Goal: Task Accomplishment & Management: Manage account settings

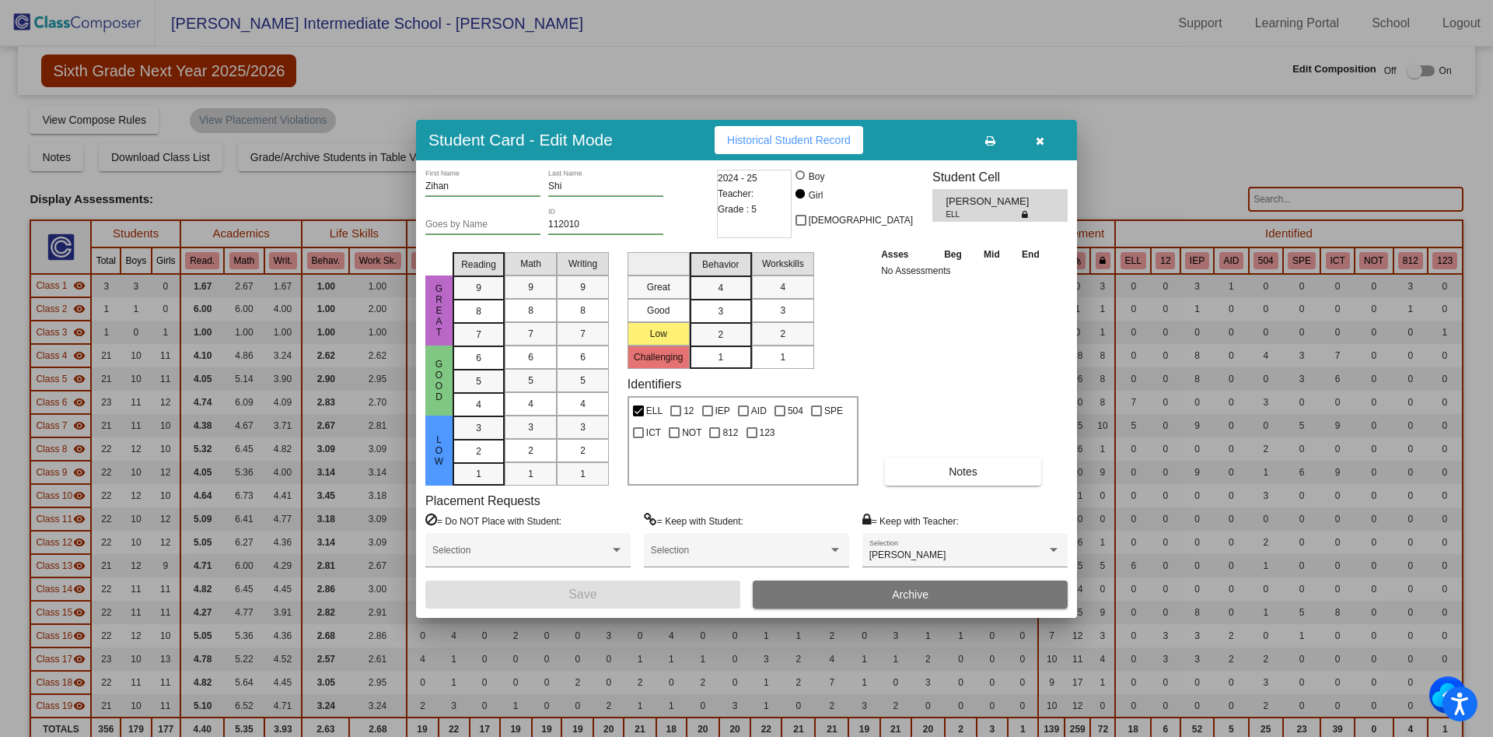
scroll to position [980, 0]
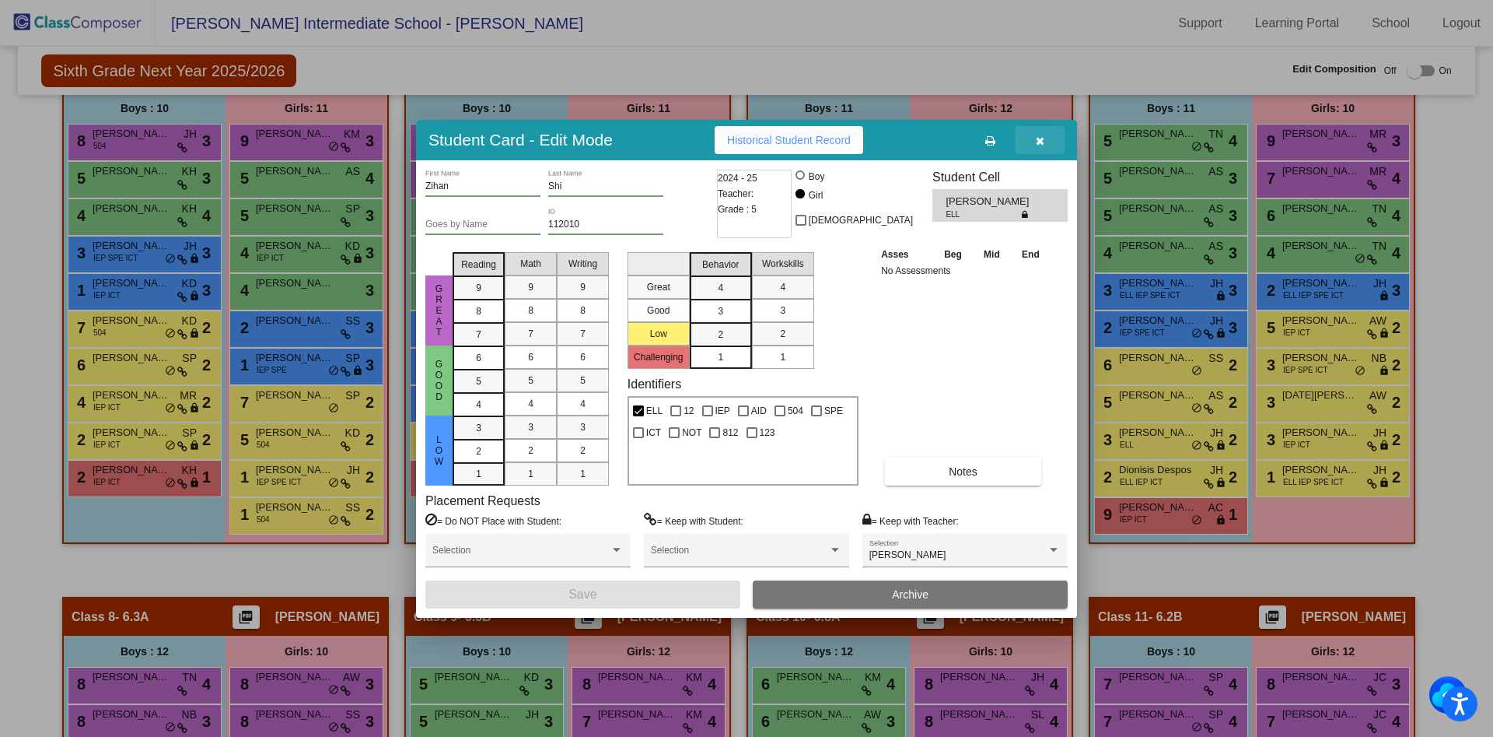
drag, startPoint x: 0, startPoint y: 0, endPoint x: 1042, endPoint y: 135, distance: 1050.9
click at [1042, 135] on icon "button" at bounding box center [1040, 140] width 9 height 11
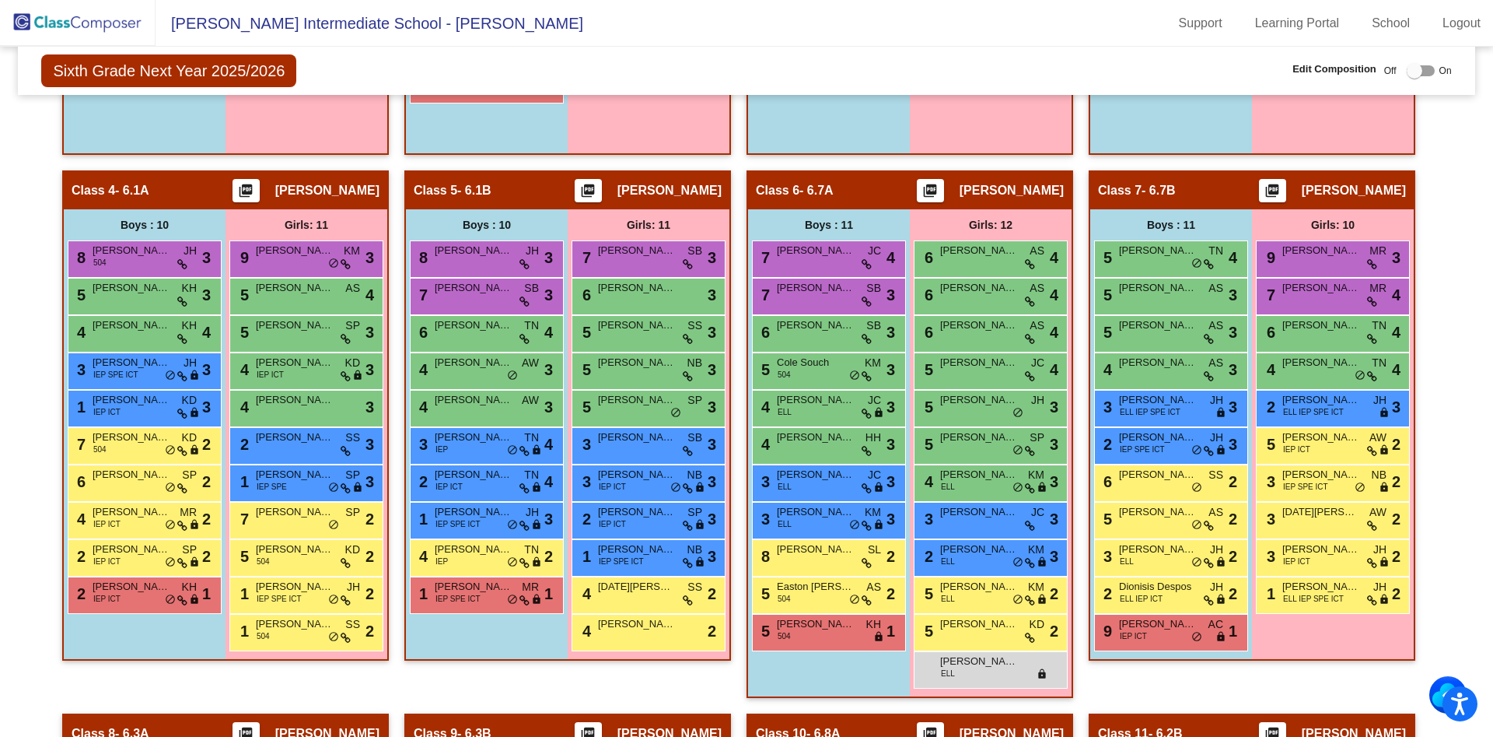
scroll to position [864, 0]
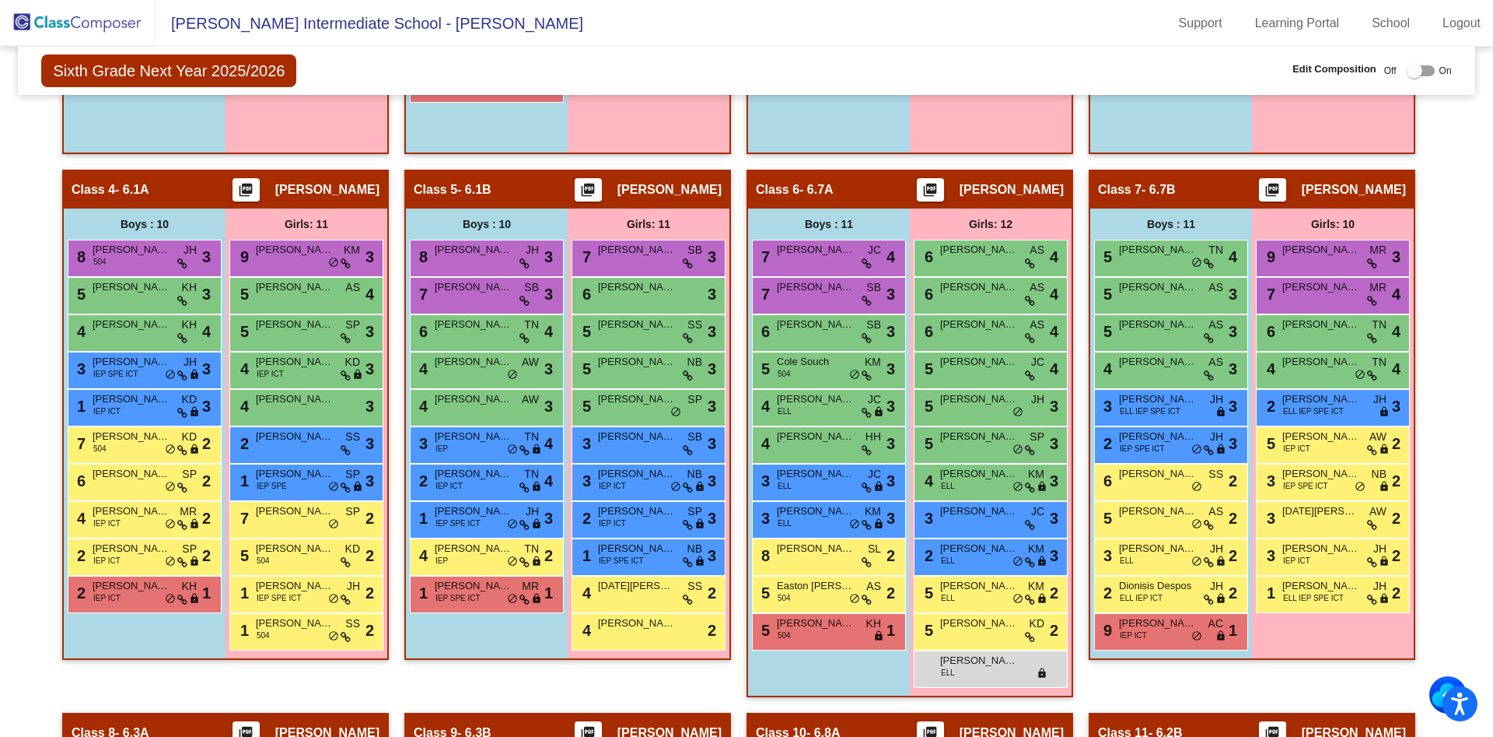
drag, startPoint x: 253, startPoint y: 51, endPoint x: 172, endPoint y: 215, distance: 183.7
click at [14, 594] on mat-sidenav-content "Sixth Grade Next Year 2025/2026 Edit Composition Off On Incoming Digital Data W…" at bounding box center [746, 392] width 1493 height 690
click at [16, 594] on mat-sidenav-content "Sixth Grade Next Year 2025/2026 Edit Composition Off On Incoming Digital Data W…" at bounding box center [746, 392] width 1493 height 690
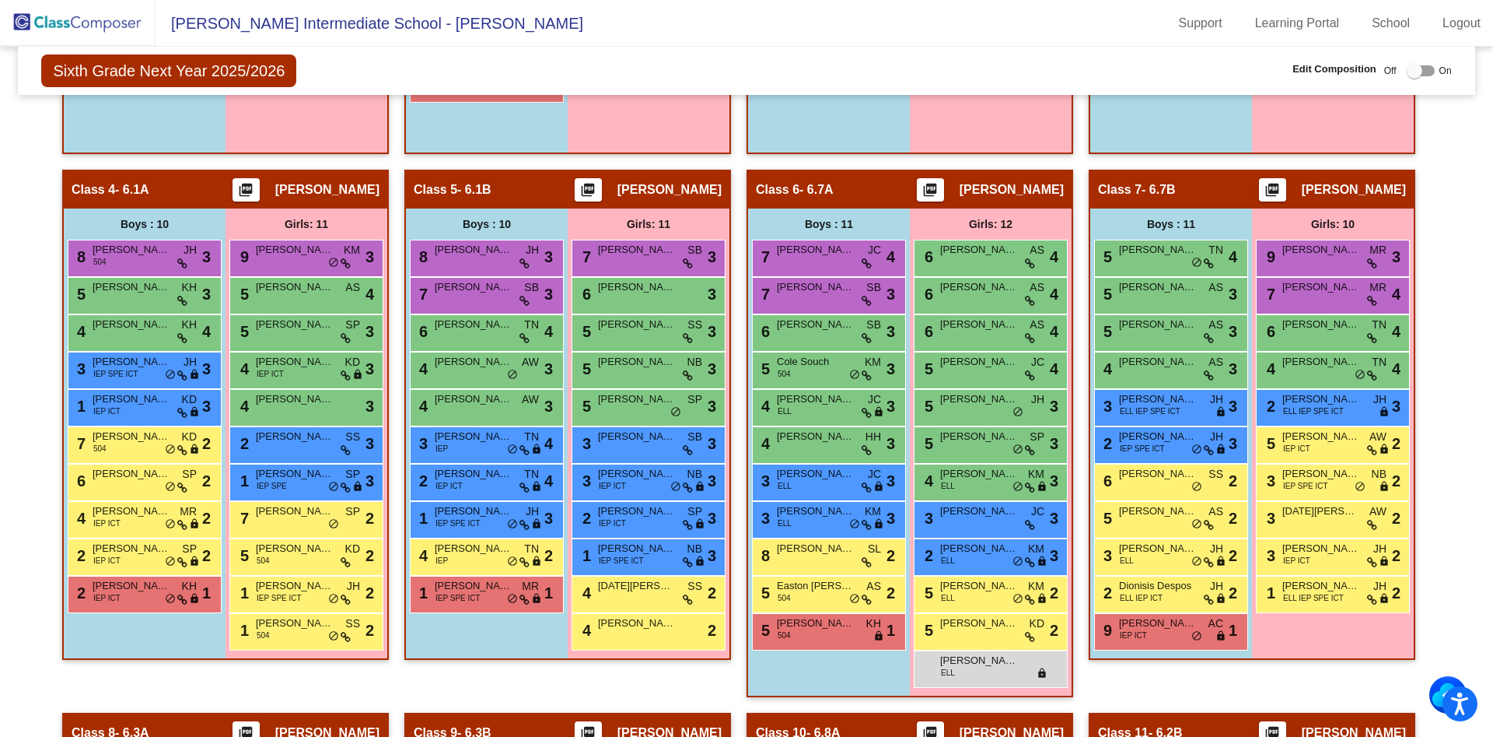
click at [15, 600] on mat-sidenav-content "Sixth Grade Next Year 2025/2026 Edit Composition Off On Incoming Digital Data W…" at bounding box center [746, 392] width 1493 height 690
click at [288, 398] on span "[PERSON_NAME]" at bounding box center [295, 399] width 78 height 16
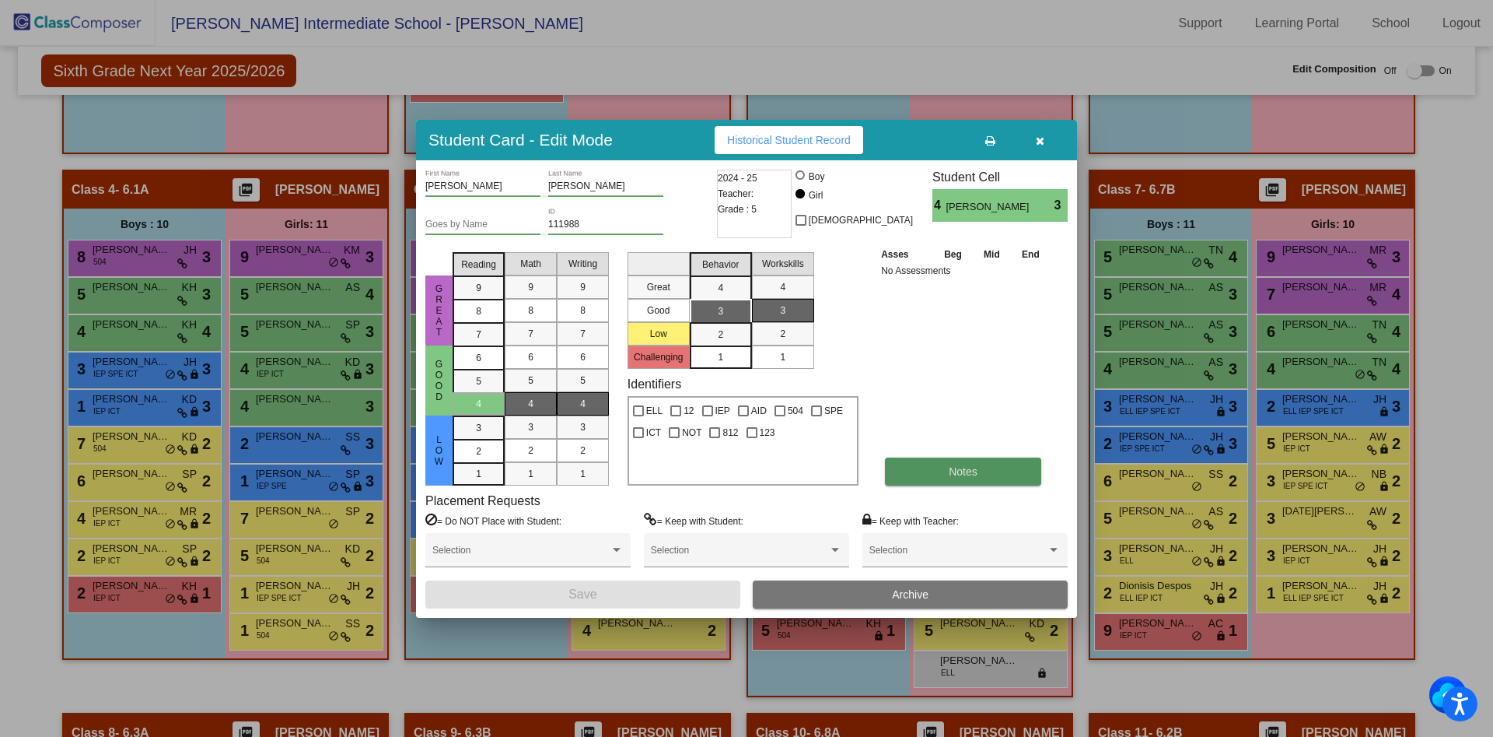
click at [971, 465] on span "Notes" at bounding box center [963, 471] width 29 height 12
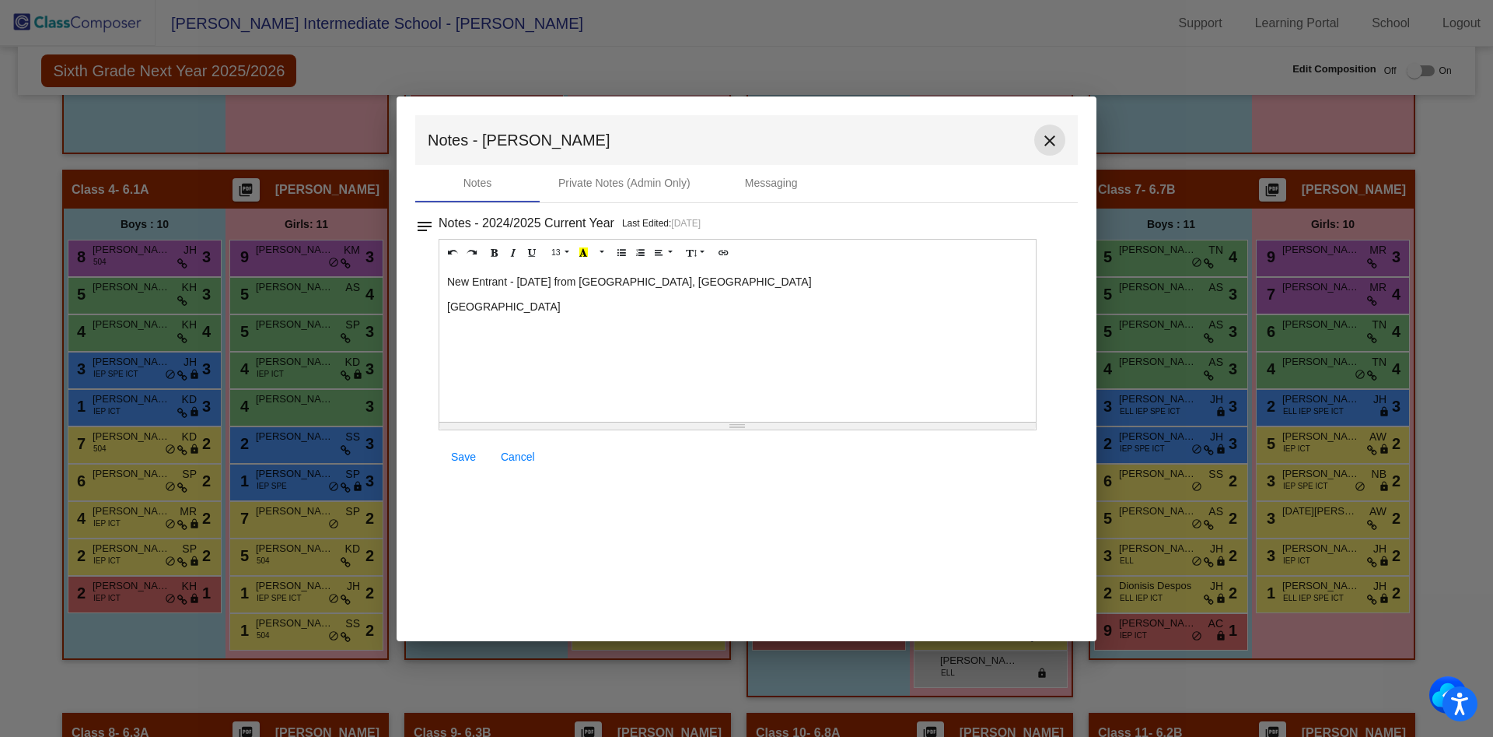
click at [1051, 142] on mat-icon "close" at bounding box center [1050, 140] width 19 height 19
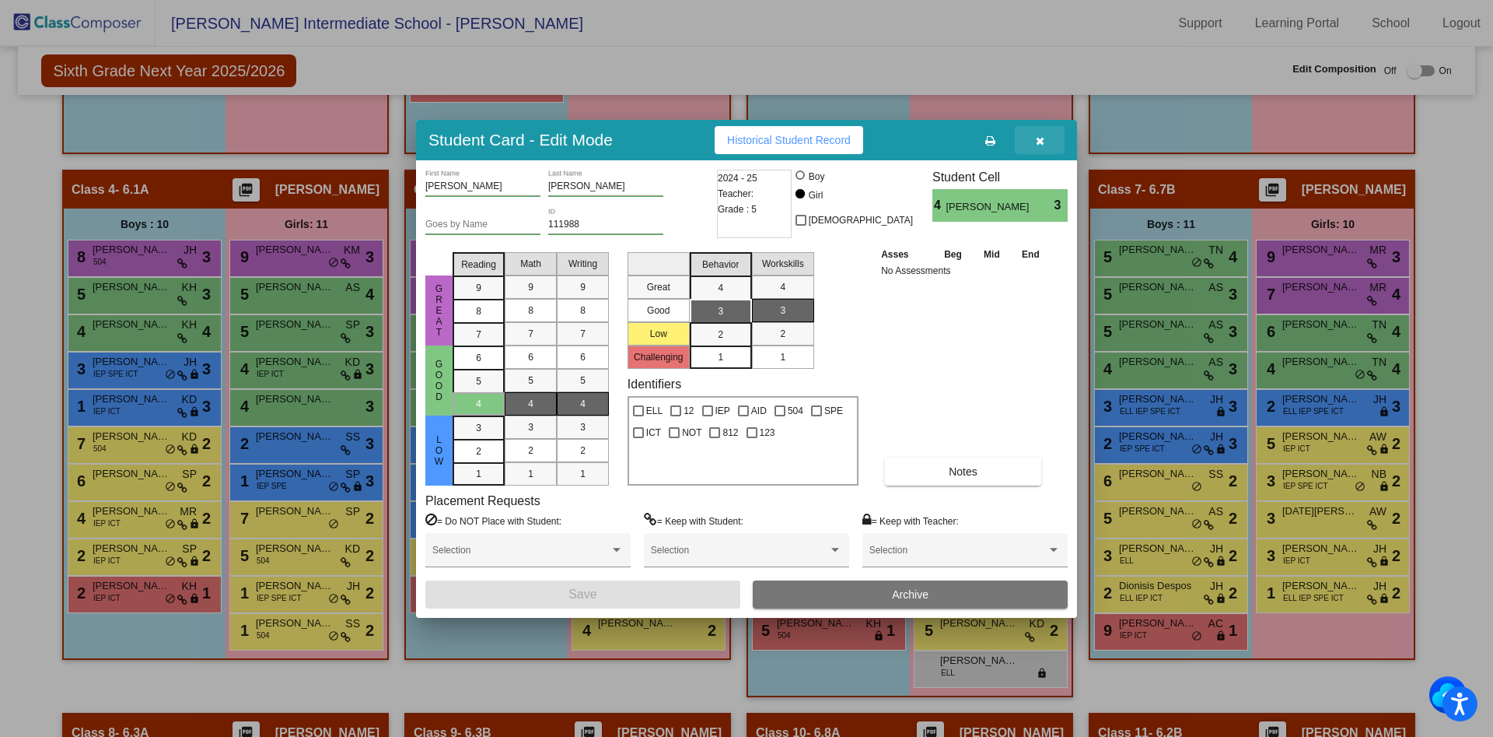
click at [1047, 134] on button "button" at bounding box center [1040, 140] width 50 height 28
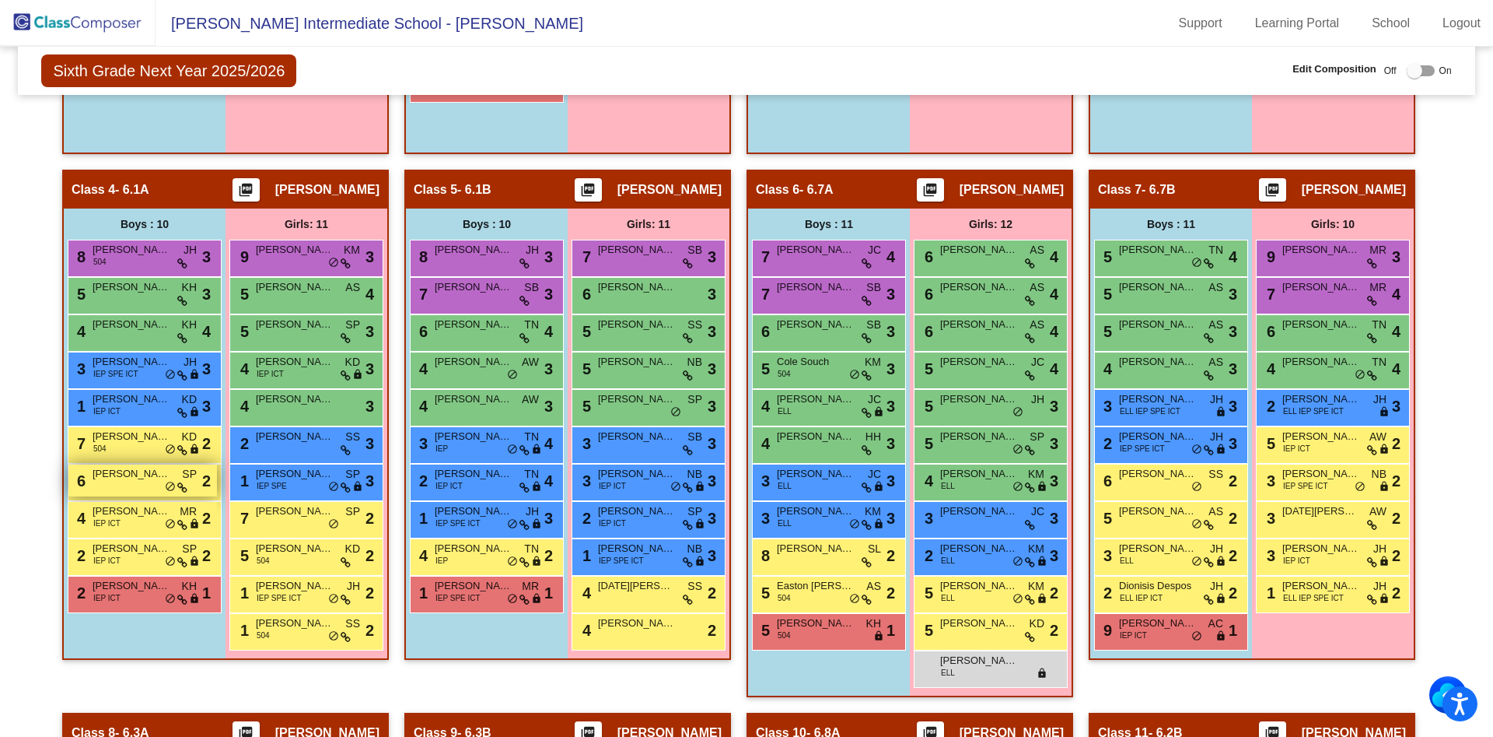
drag, startPoint x: 81, startPoint y: 565, endPoint x: 115, endPoint y: 467, distance: 104.5
click at [115, 467] on div "8 [PERSON_NAME] 504 JH lock do_not_disturb_alt 3 5 Greyson [PERSON_NAME] lock d…" at bounding box center [145, 426] width 154 height 373
click at [138, 516] on span "[PERSON_NAME]" at bounding box center [132, 511] width 78 height 16
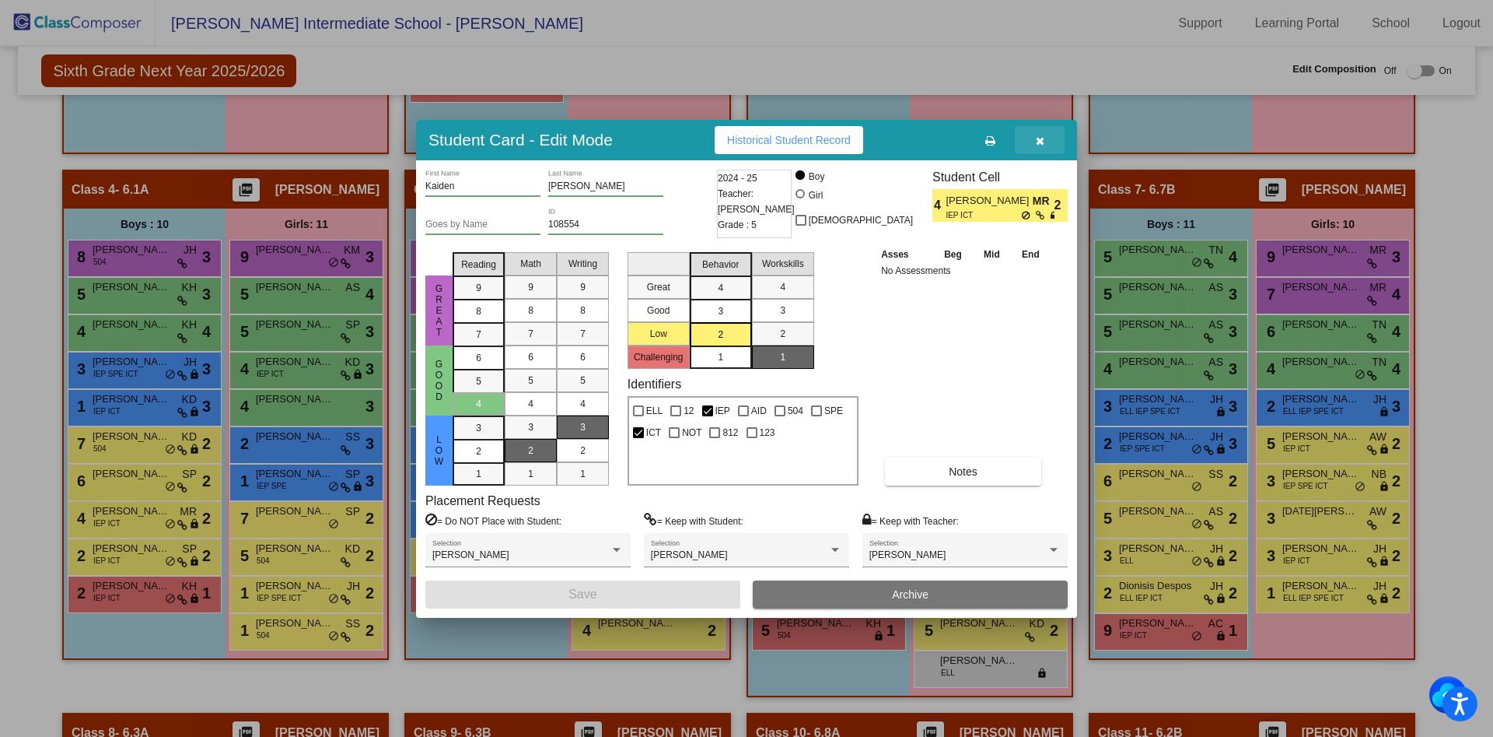
click at [1040, 135] on icon "button" at bounding box center [1040, 140] width 9 height 11
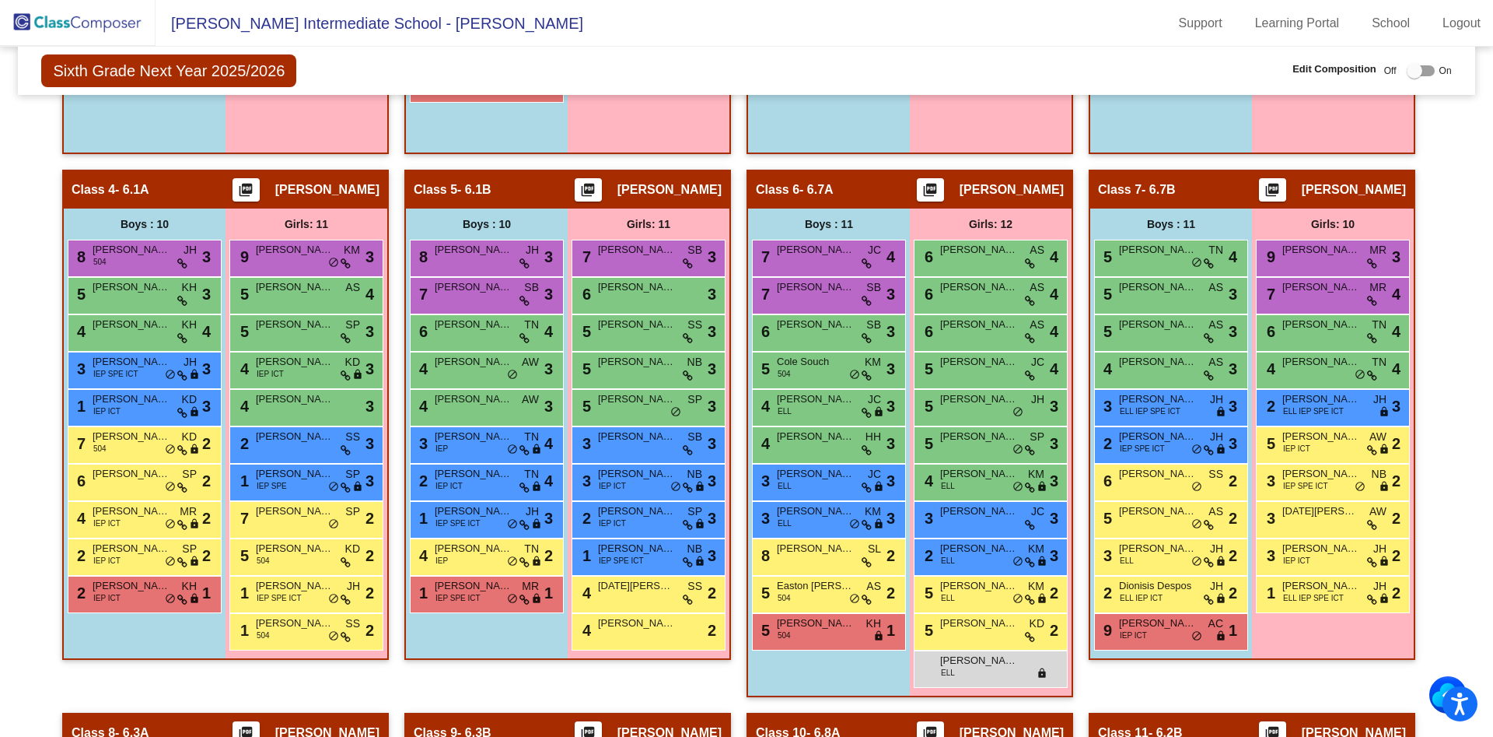
click at [387, 135] on div "Girls: 0 No Students" at bounding box center [307, 56] width 162 height 193
click at [115, 471] on span "[PERSON_NAME]" at bounding box center [132, 474] width 78 height 16
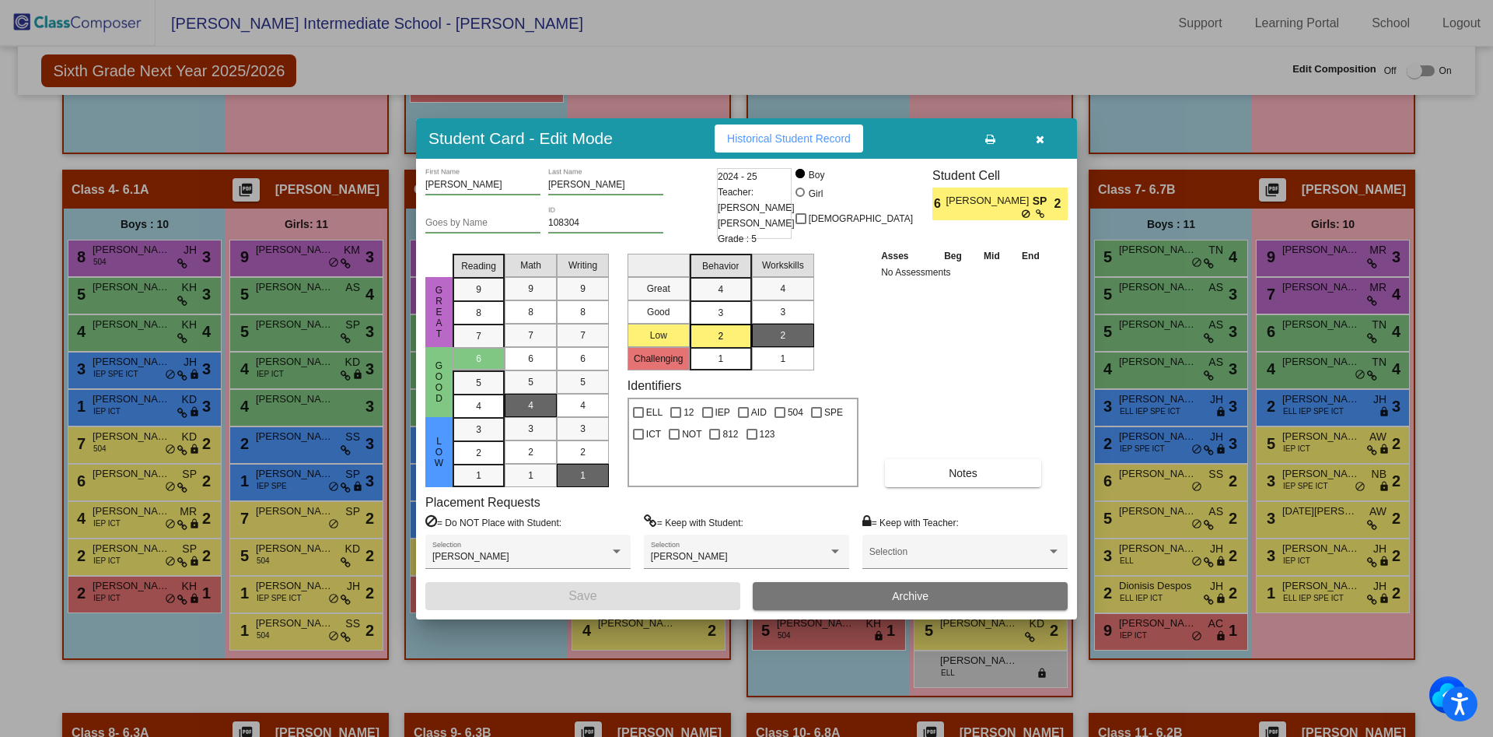
drag, startPoint x: 707, startPoint y: 478, endPoint x: 747, endPoint y: 390, distance: 96.4
click at [747, 390] on div "Identifiers ELL 12 IEP AID 504 SPE ICT NOT 812 123" at bounding box center [743, 432] width 231 height 109
click at [862, 349] on div "Great Good Low Reading 9 8 7 6 5 4 3 2 1 Math 9 8 7 6 5 4 3 2 1 Writing 9 8 7 6…" at bounding box center [746, 367] width 642 height 240
click at [702, 422] on div "NOT" at bounding box center [685, 432] width 40 height 22
click at [777, 411] on div at bounding box center [780, 412] width 11 height 11
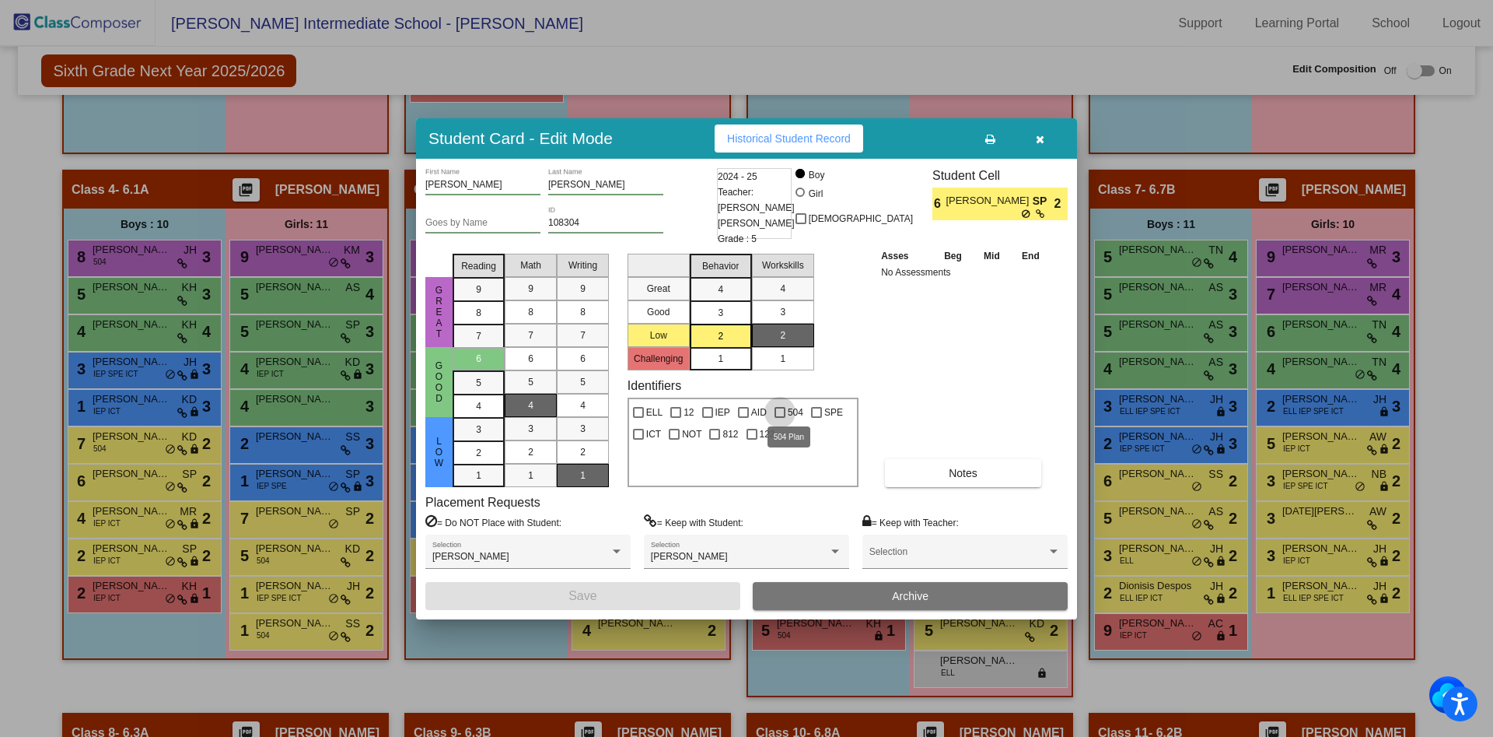
click at [779, 418] on input "504" at bounding box center [779, 418] width 1 height 1
checkbox input "true"
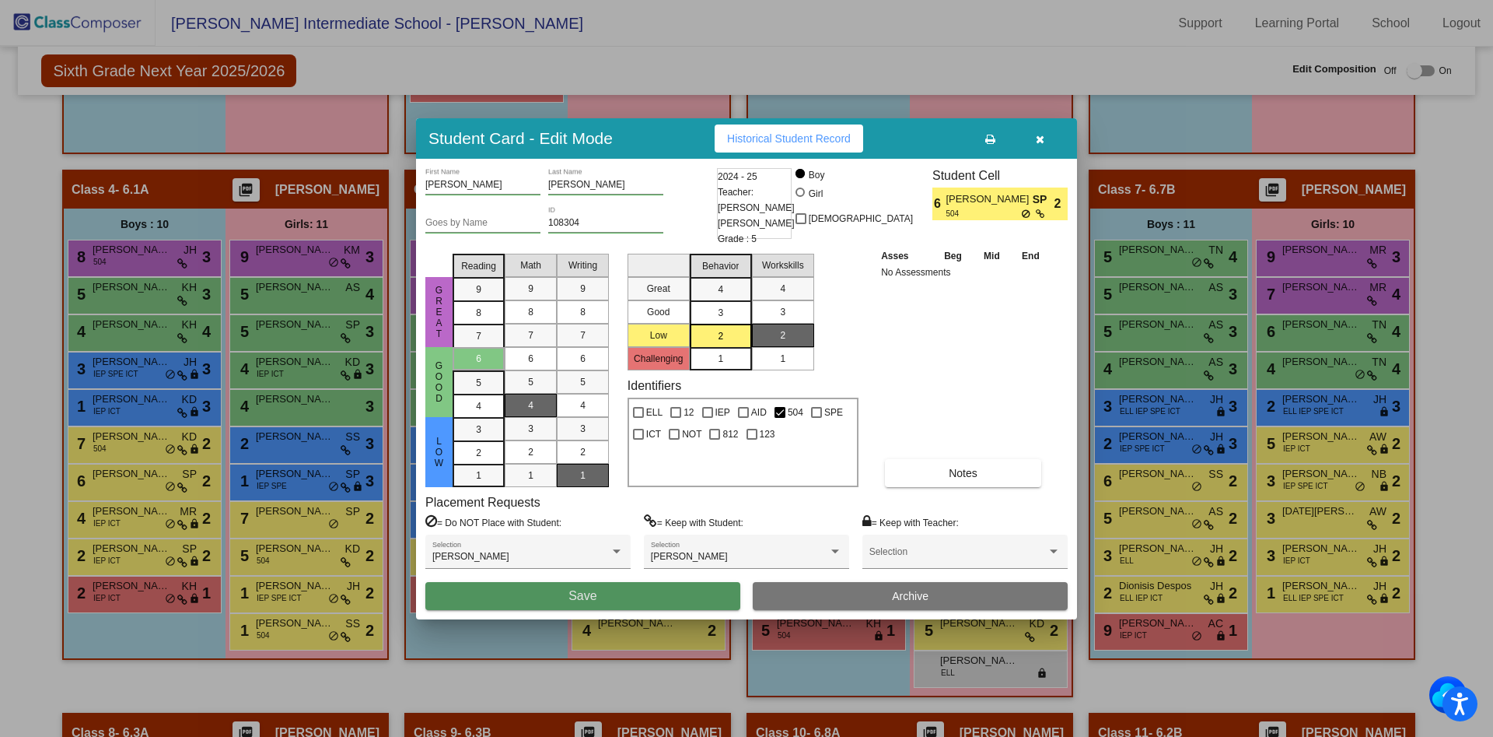
click at [670, 590] on button "Save" at bounding box center [582, 596] width 315 height 28
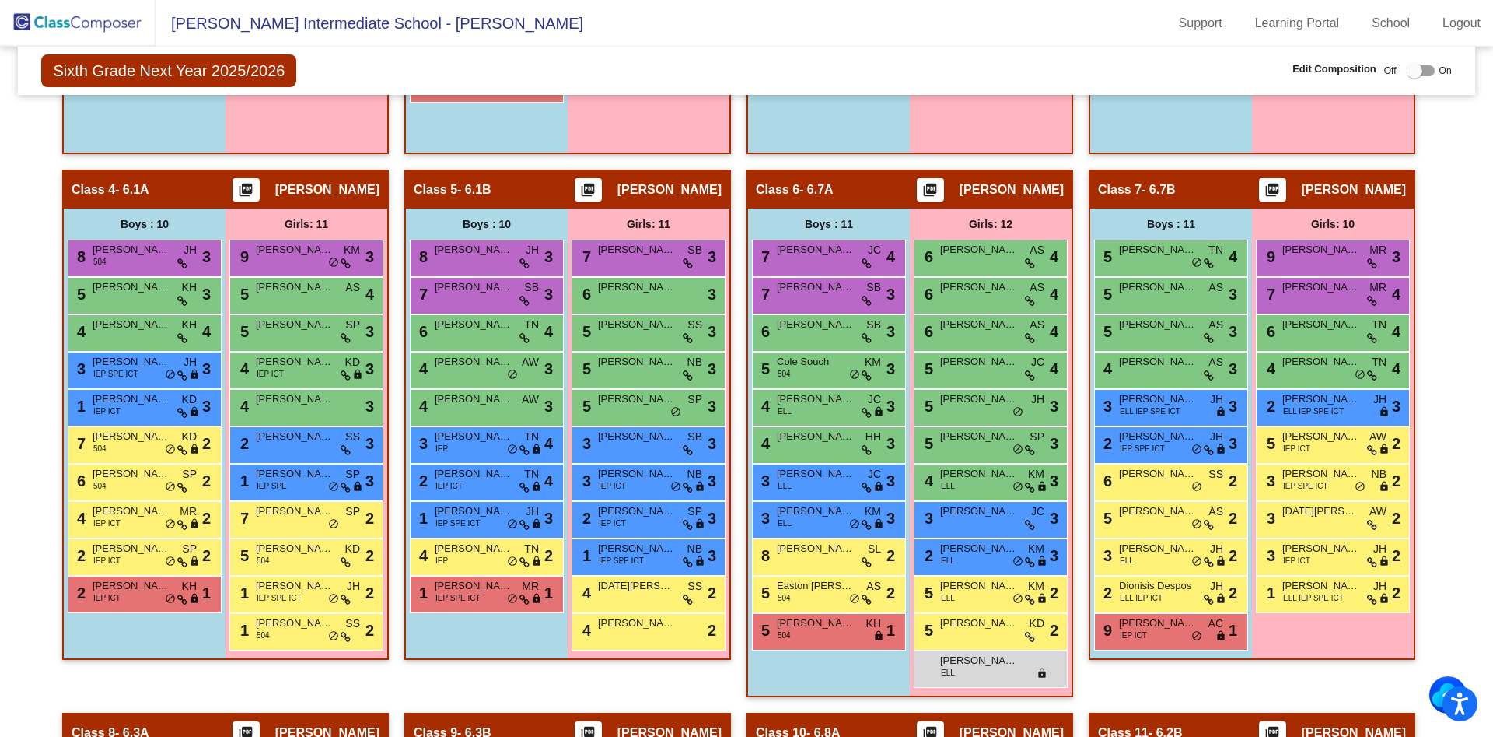
click at [645, 275] on div "7 [PERSON_NAME] SB lock do_not_disturb_alt 3" at bounding box center [649, 258] width 154 height 37
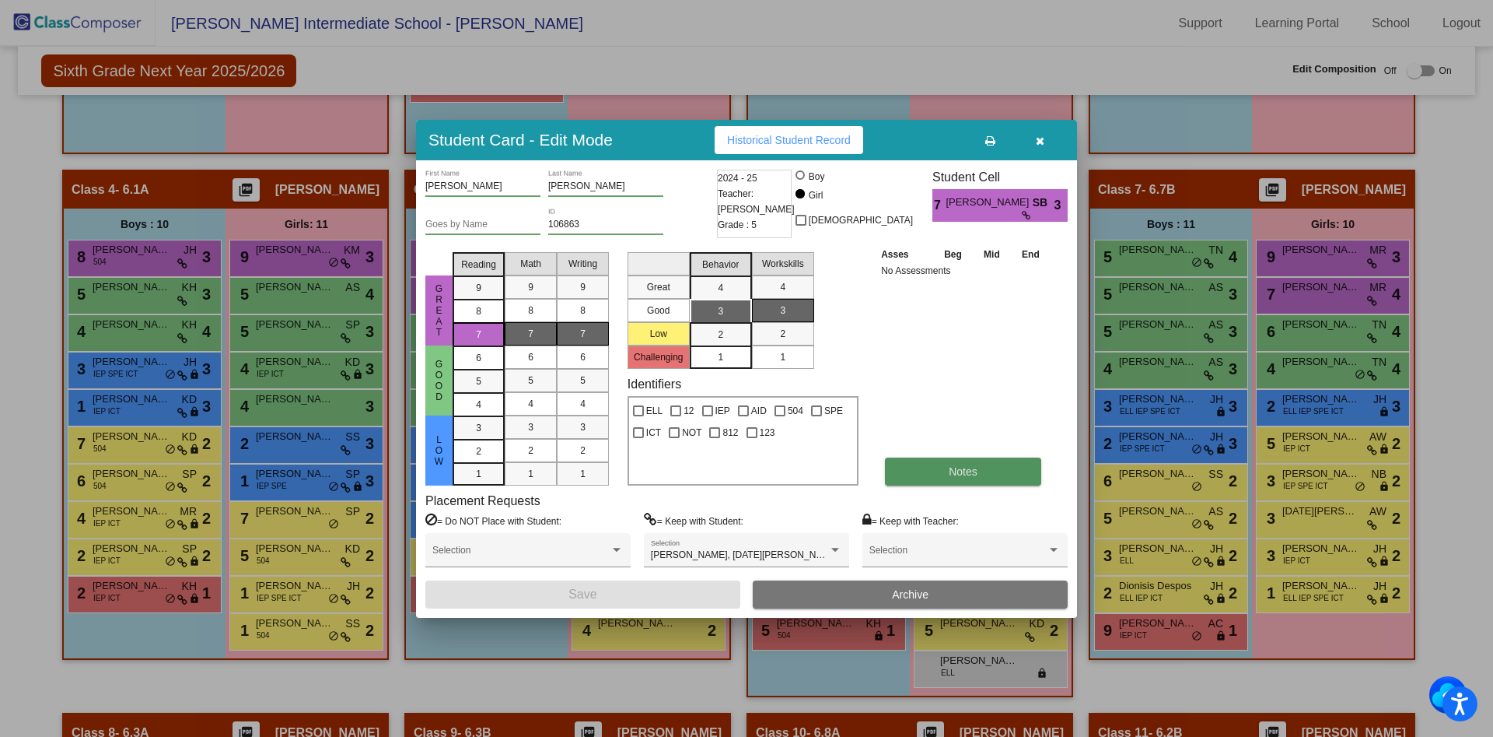
click at [938, 476] on button "Notes" at bounding box center [963, 471] width 156 height 28
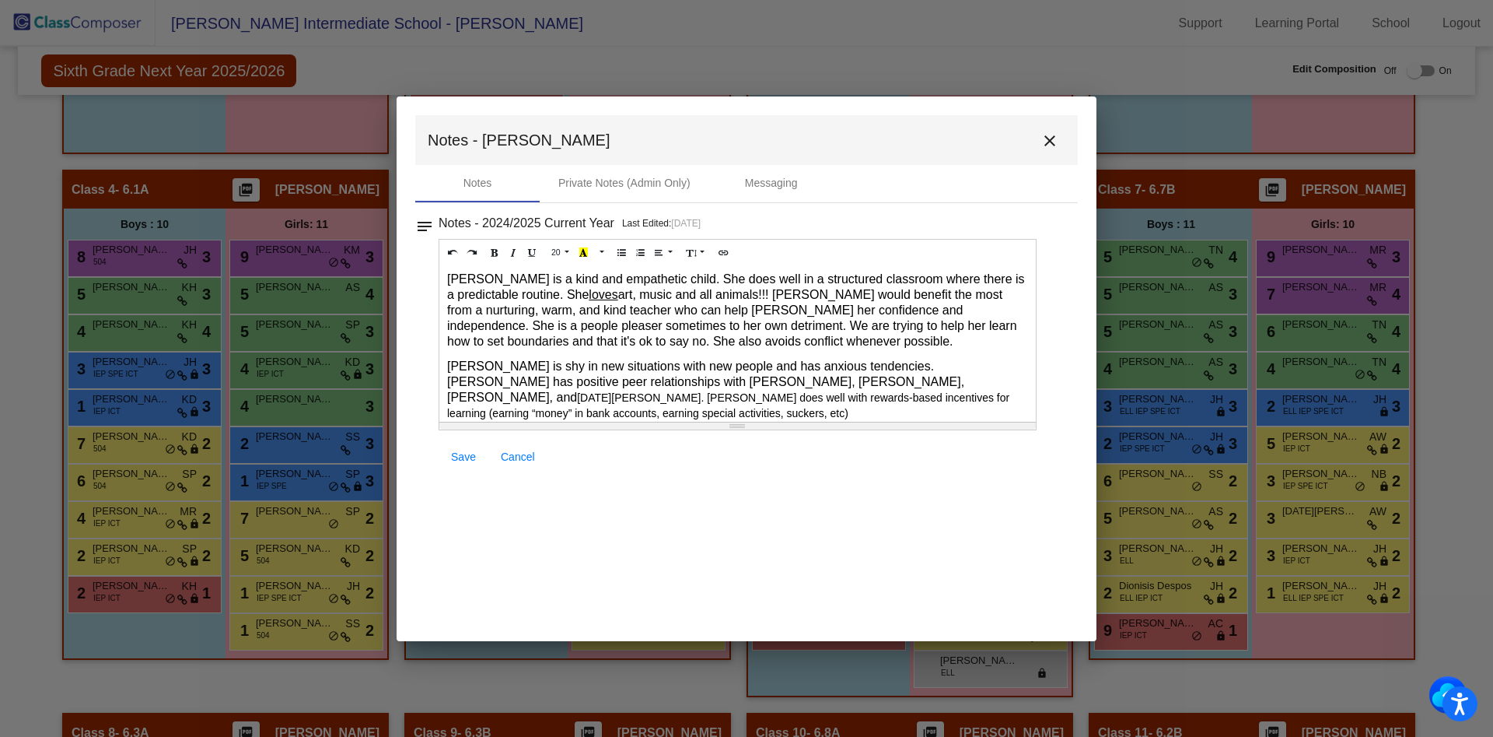
scroll to position [0, 0]
click at [1045, 149] on mat-icon "close" at bounding box center [1050, 140] width 19 height 19
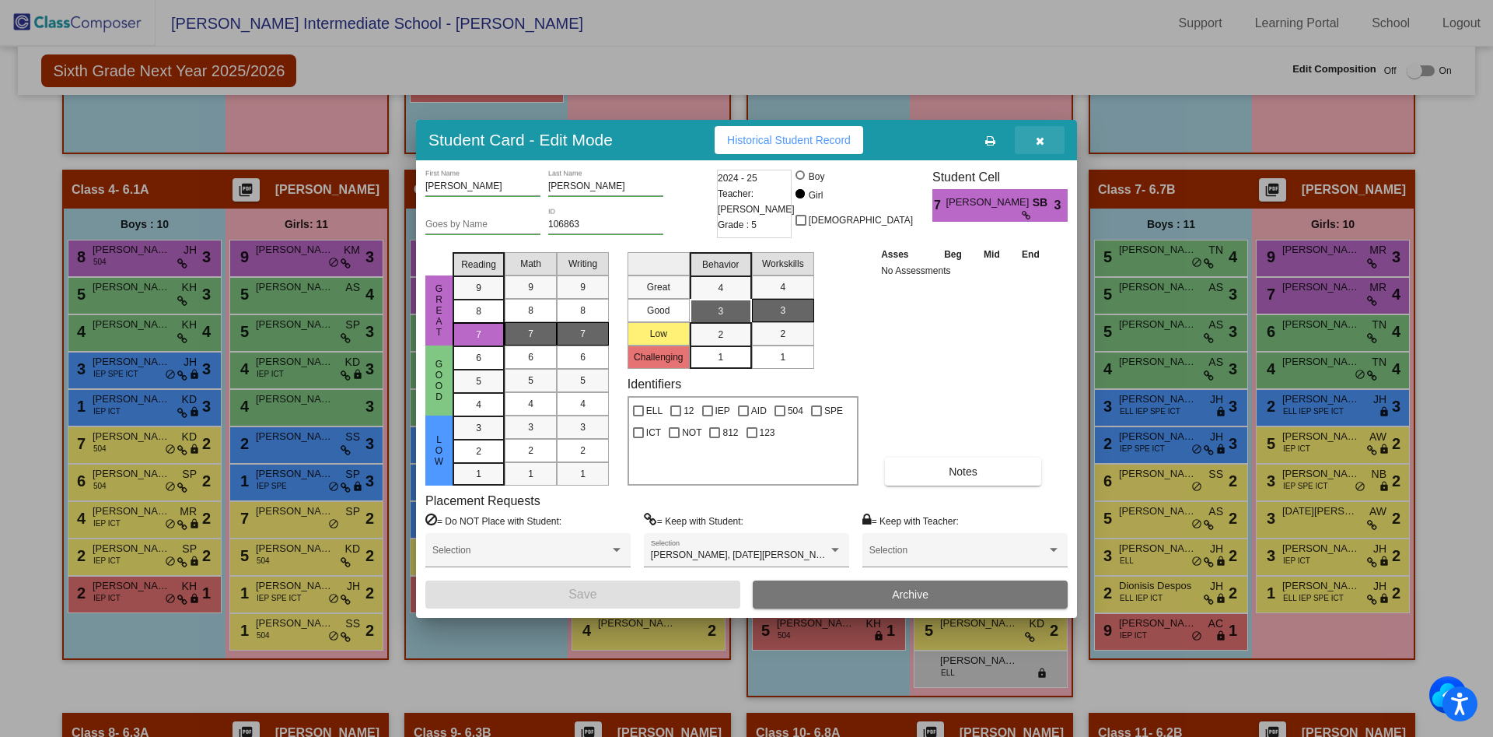
click at [1051, 138] on button "button" at bounding box center [1040, 140] width 50 height 28
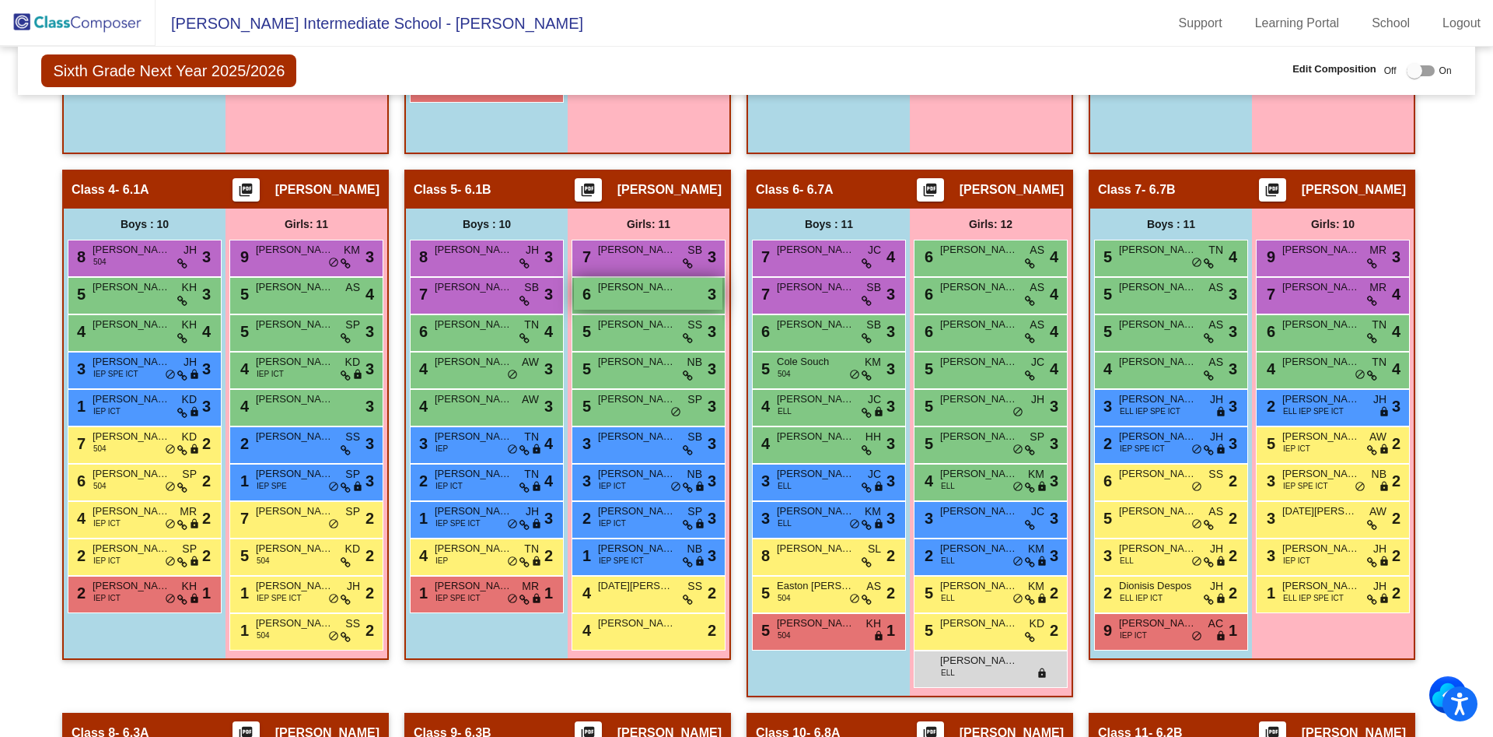
click at [674, 293] on div "6 [PERSON_NAME] lock do_not_disturb_alt 3" at bounding box center [648, 294] width 149 height 32
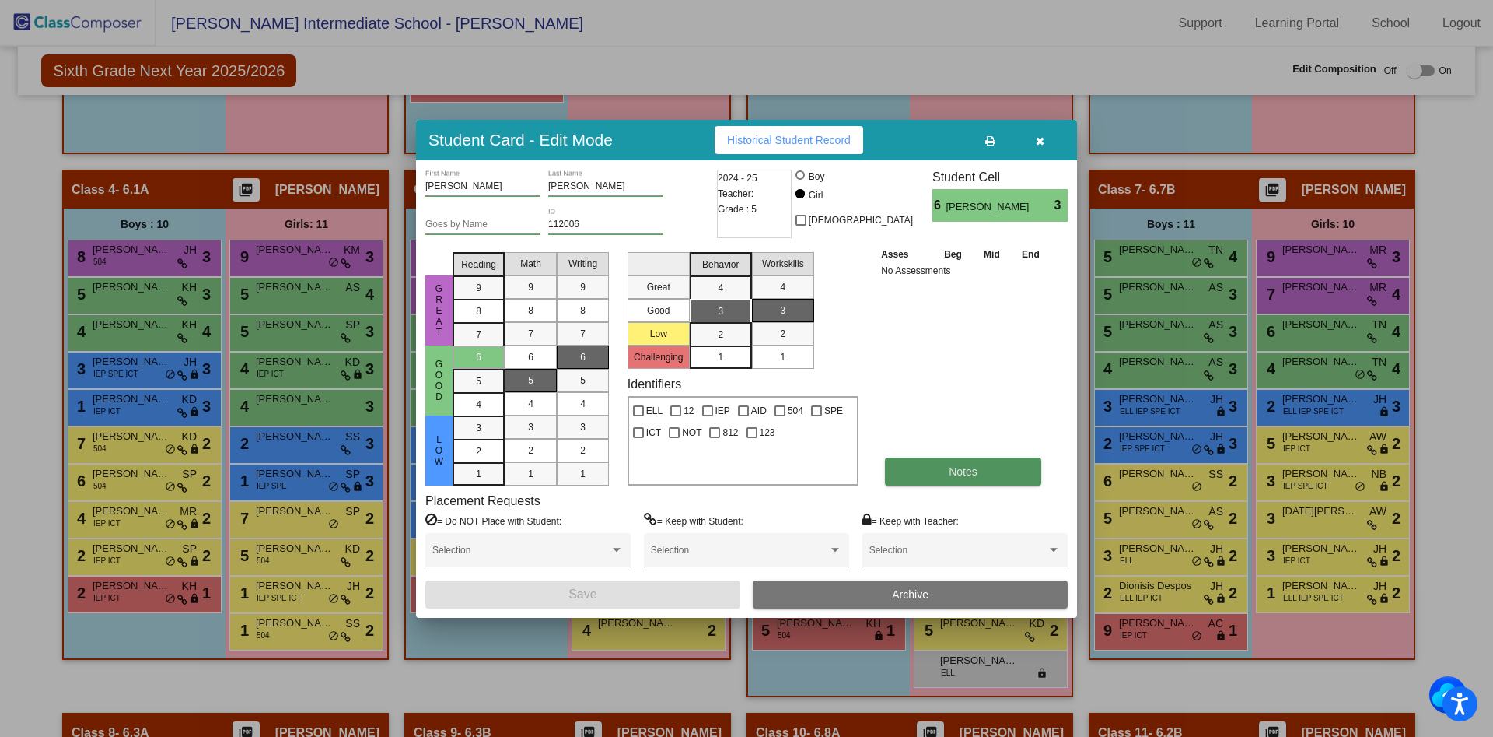
click at [969, 477] on span "Notes" at bounding box center [963, 471] width 29 height 12
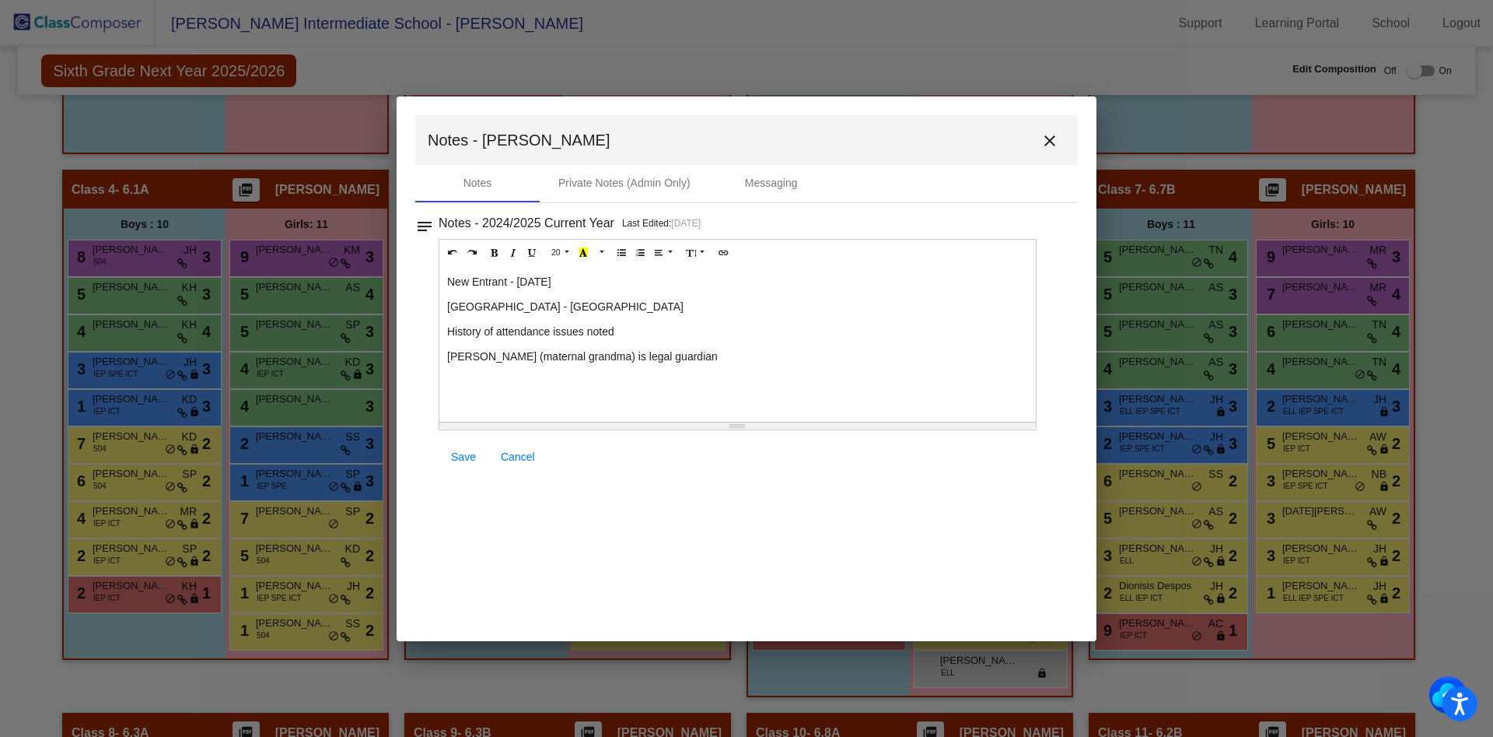
click at [1052, 136] on mat-icon "close" at bounding box center [1050, 140] width 19 height 19
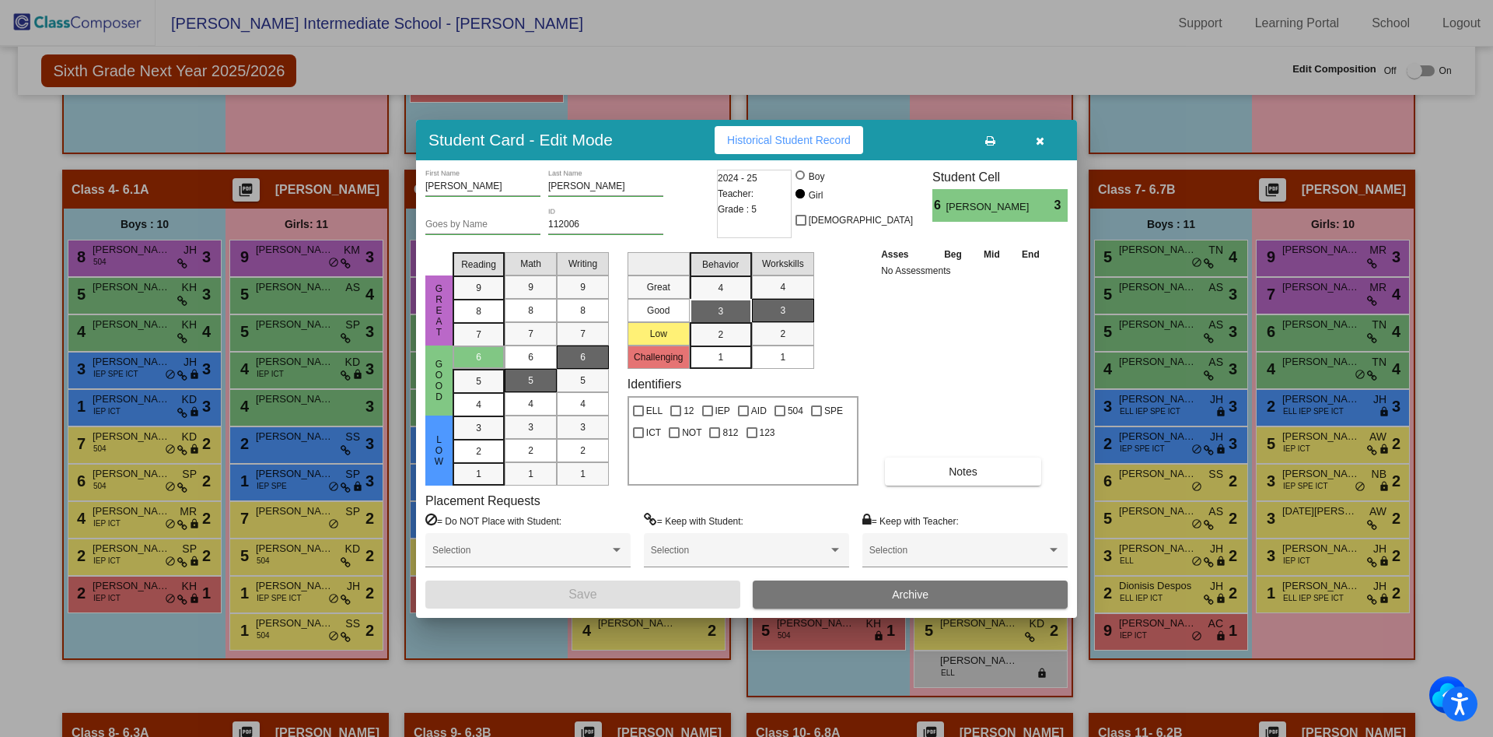
click at [496, 8] on div at bounding box center [746, 368] width 1493 height 737
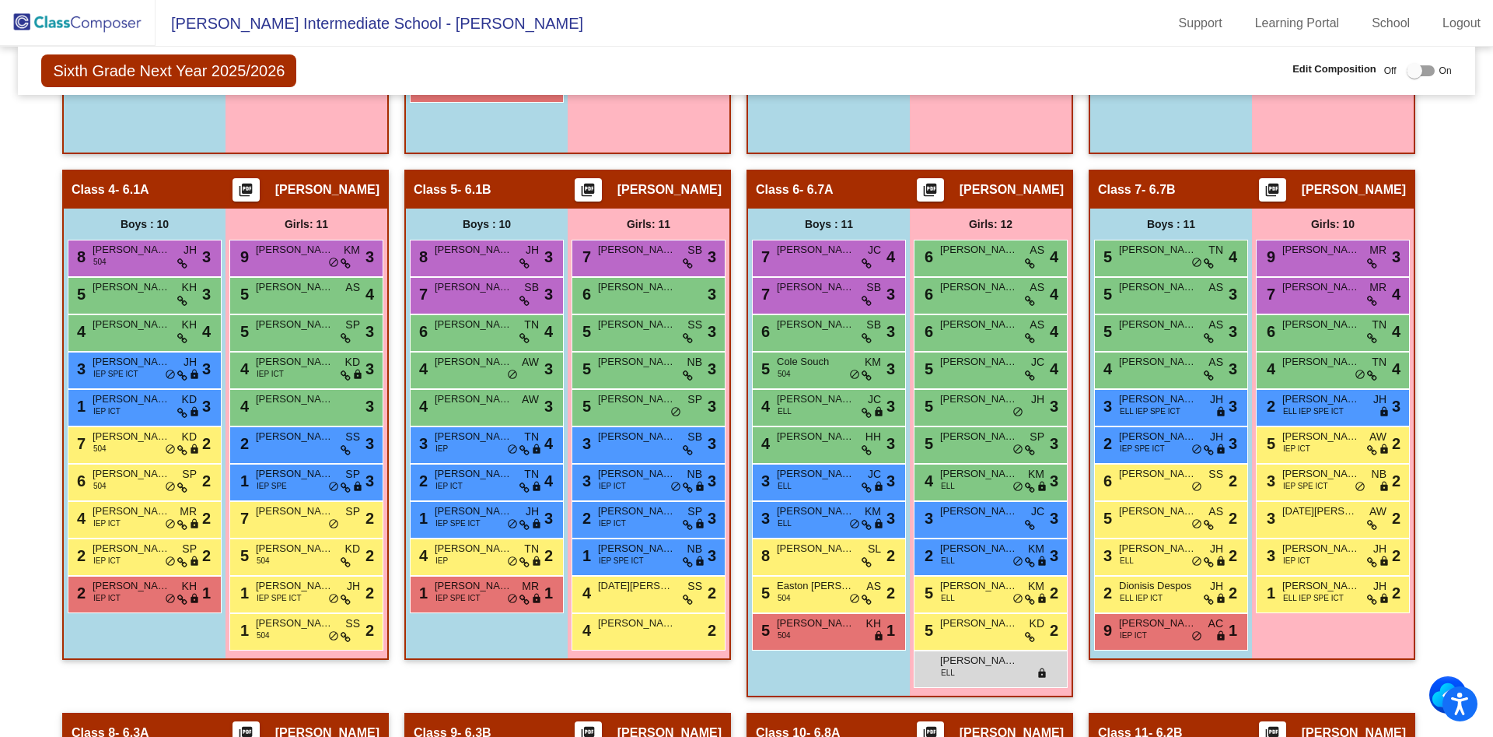
drag, startPoint x: 984, startPoint y: 182, endPoint x: 905, endPoint y: 339, distance: 175.7
click at [905, 339] on div "Class 6 - 6.7A picture_as_pdf [PERSON_NAME] Add Student First Name Last Name St…" at bounding box center [910, 433] width 324 height 524
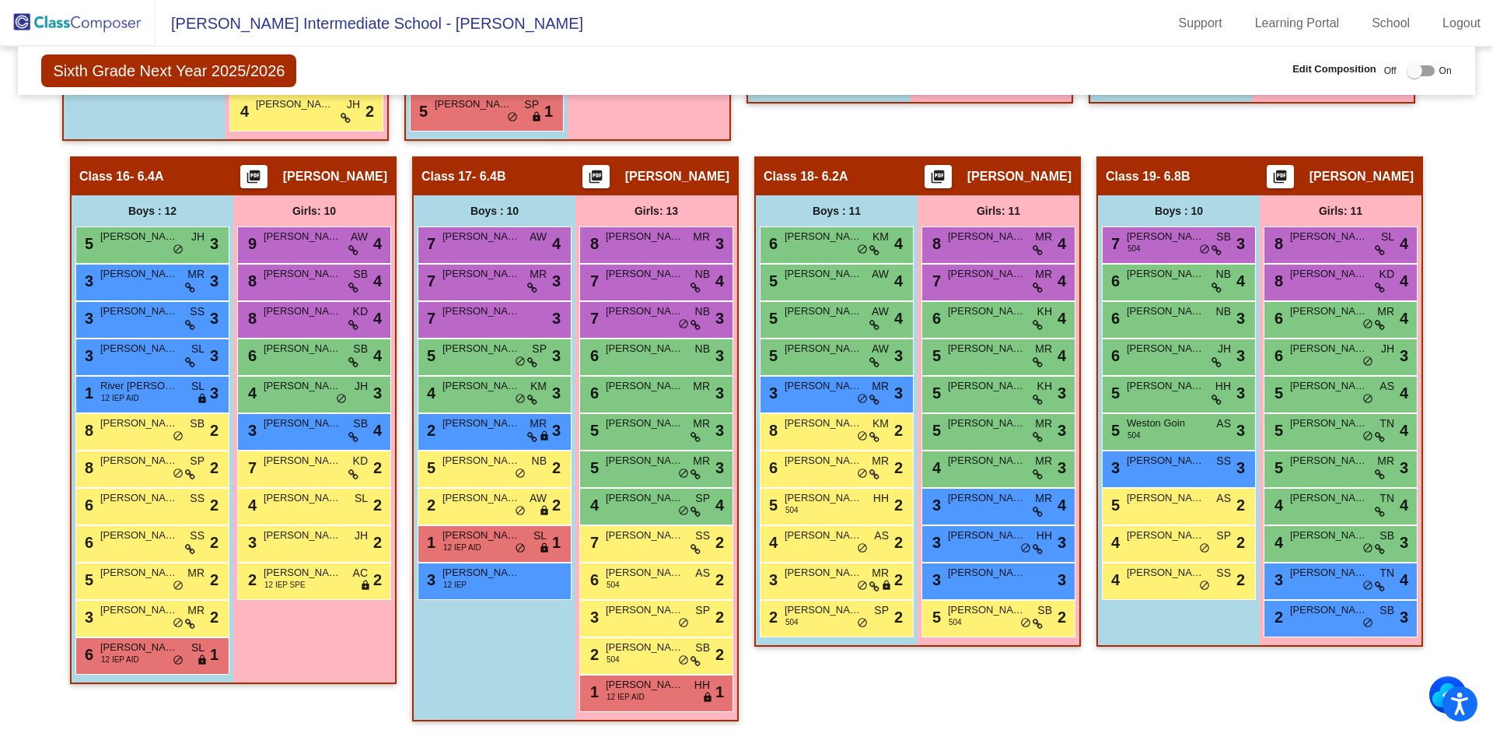
click at [936, 695] on div "Class 18 - 6.2A picture_as_pdf [PERSON_NAME] Add Student First Name Last Name S…" at bounding box center [917, 446] width 327 height 580
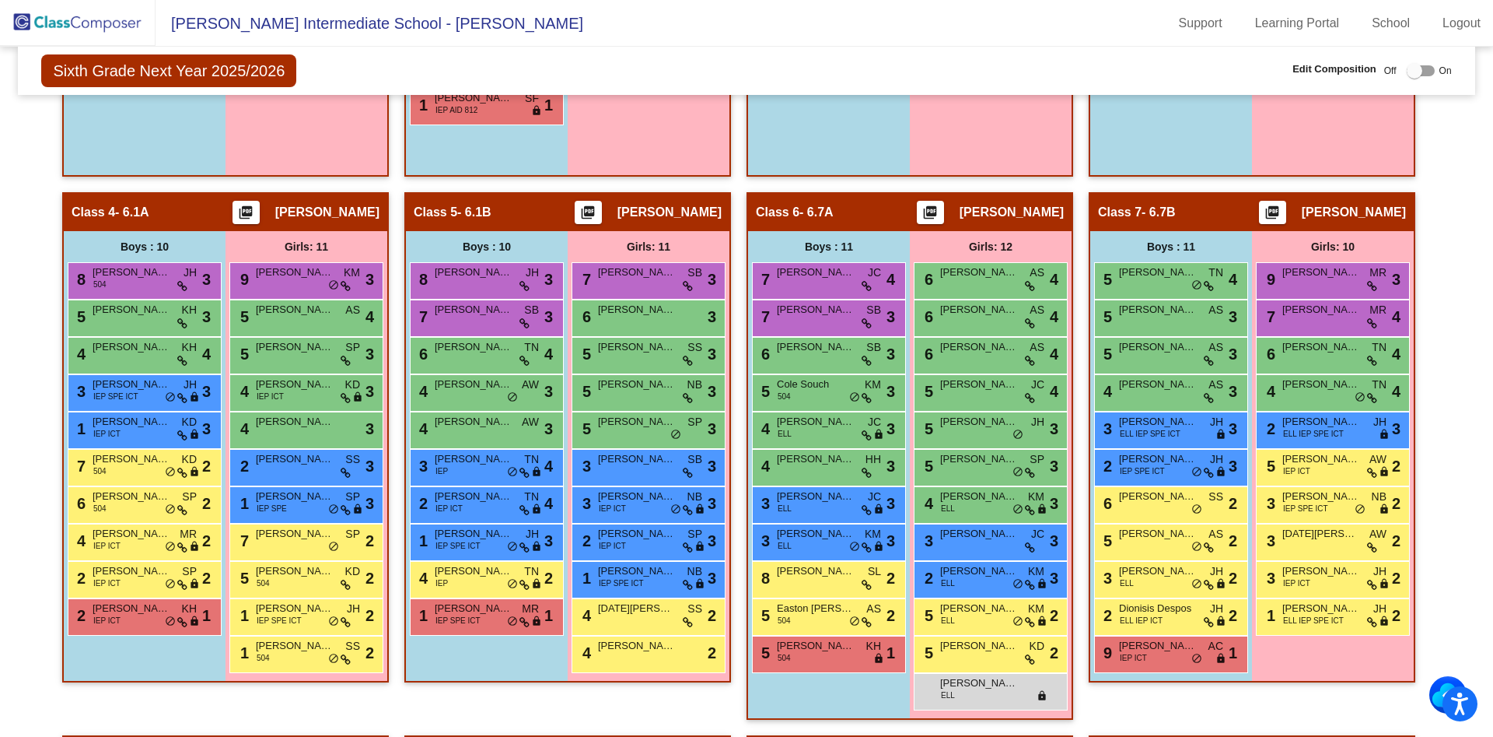
scroll to position [842, 0]
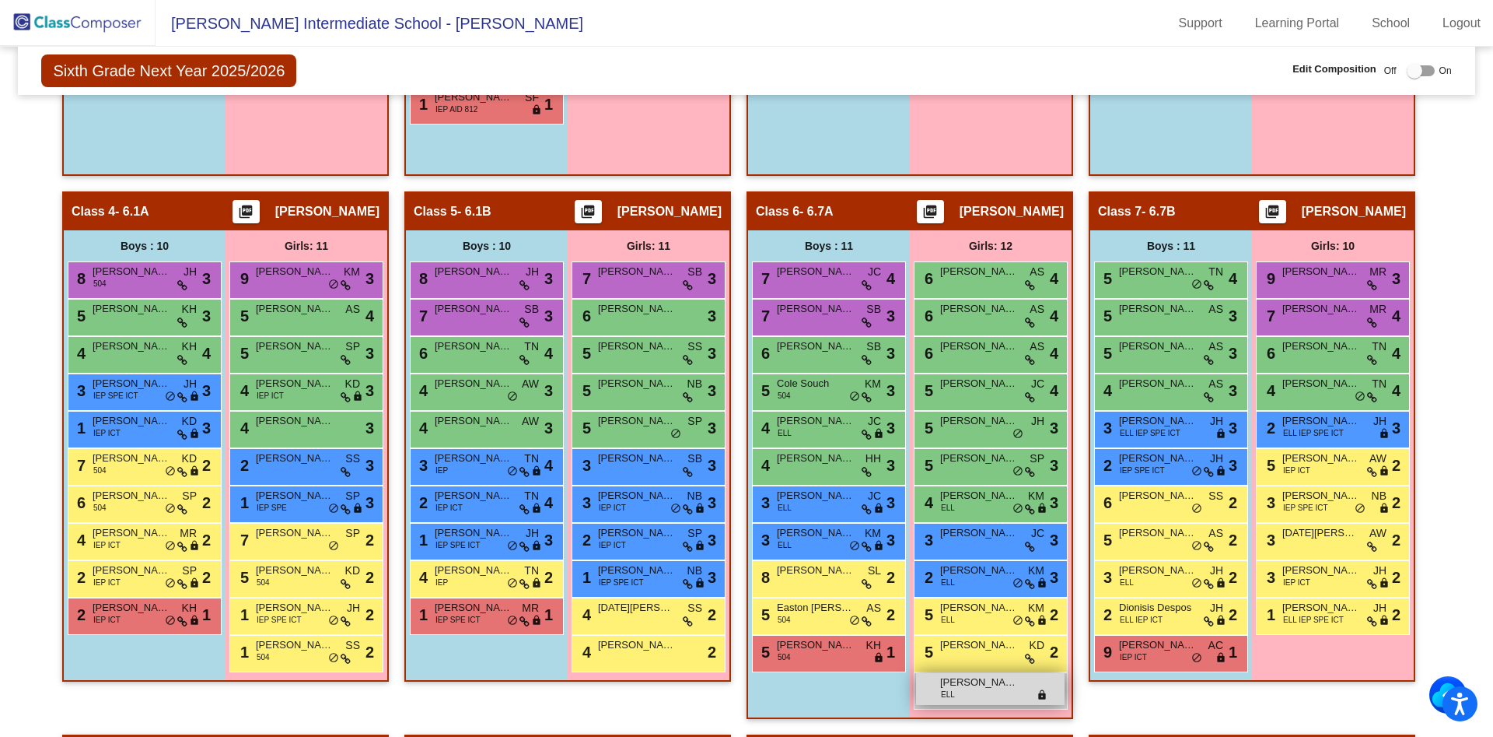
click at [999, 696] on div "[PERSON_NAME] ELL lock do_not_disturb_alt" at bounding box center [990, 689] width 149 height 32
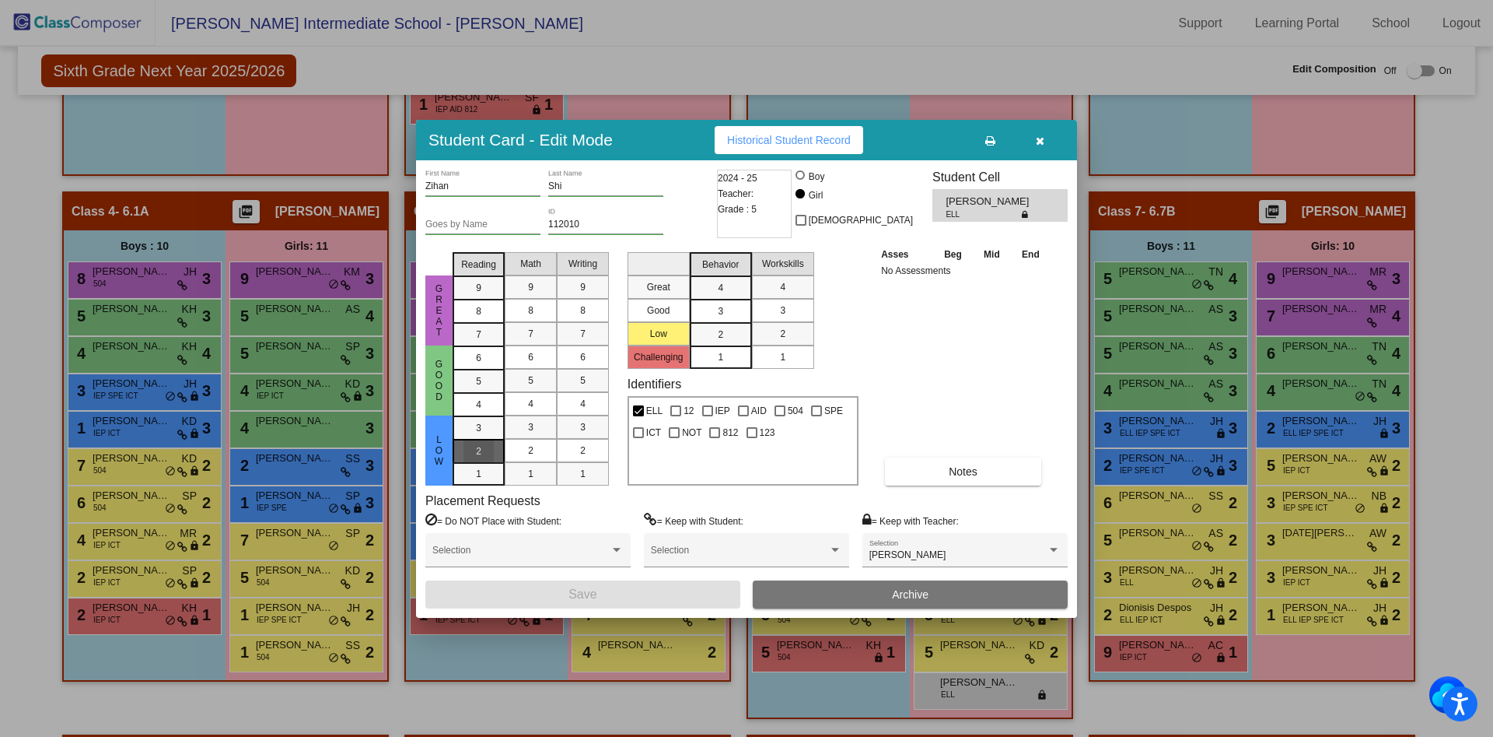
click at [477, 435] on span "2" at bounding box center [478, 428] width 5 height 14
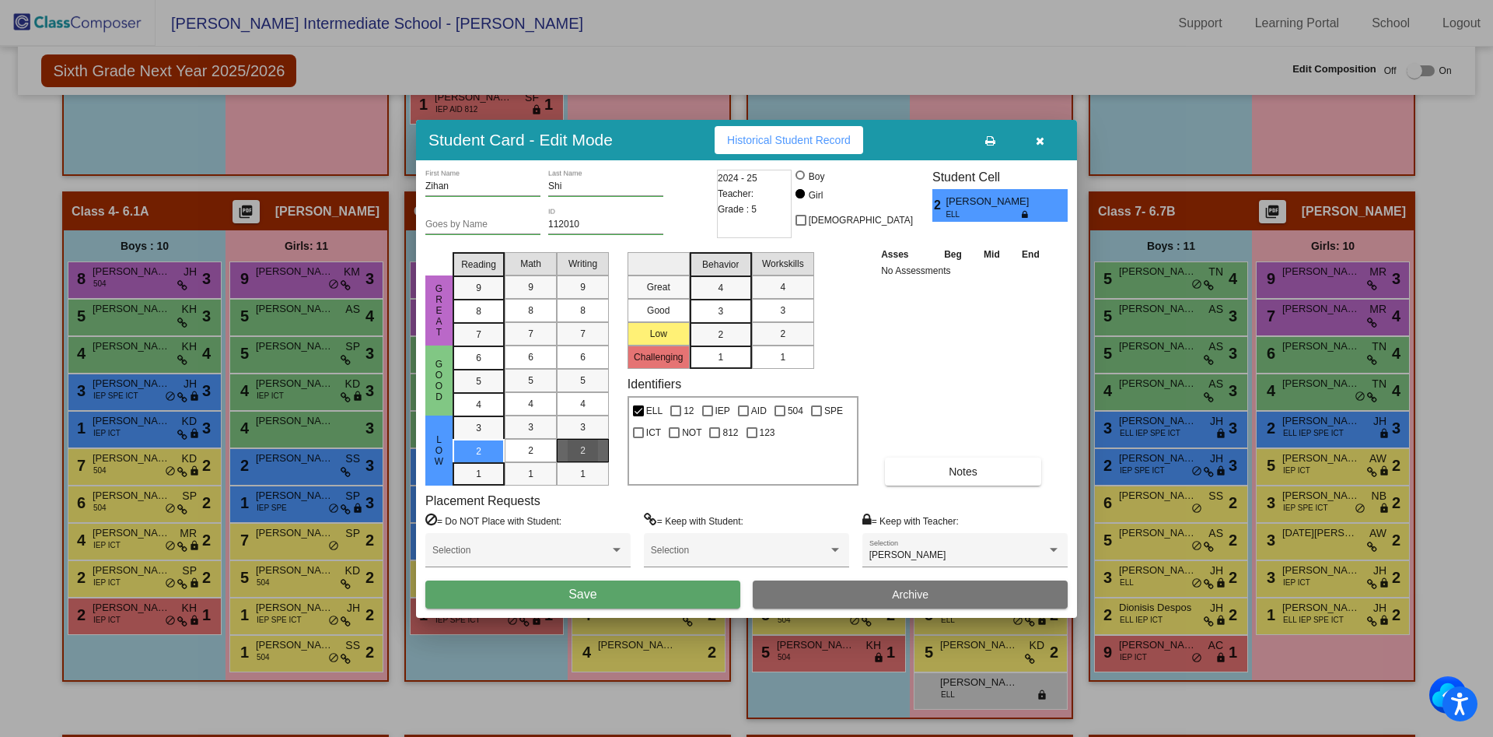
click at [598, 451] on mat-list-option "2" at bounding box center [583, 450] width 52 height 23
click at [465, 439] on div "1" at bounding box center [479, 427] width 30 height 23
click at [583, 468] on span "1" at bounding box center [582, 474] width 5 height 14
click at [471, 439] on div "2" at bounding box center [479, 427] width 30 height 23
click at [576, 454] on div "2" at bounding box center [583, 450] width 30 height 23
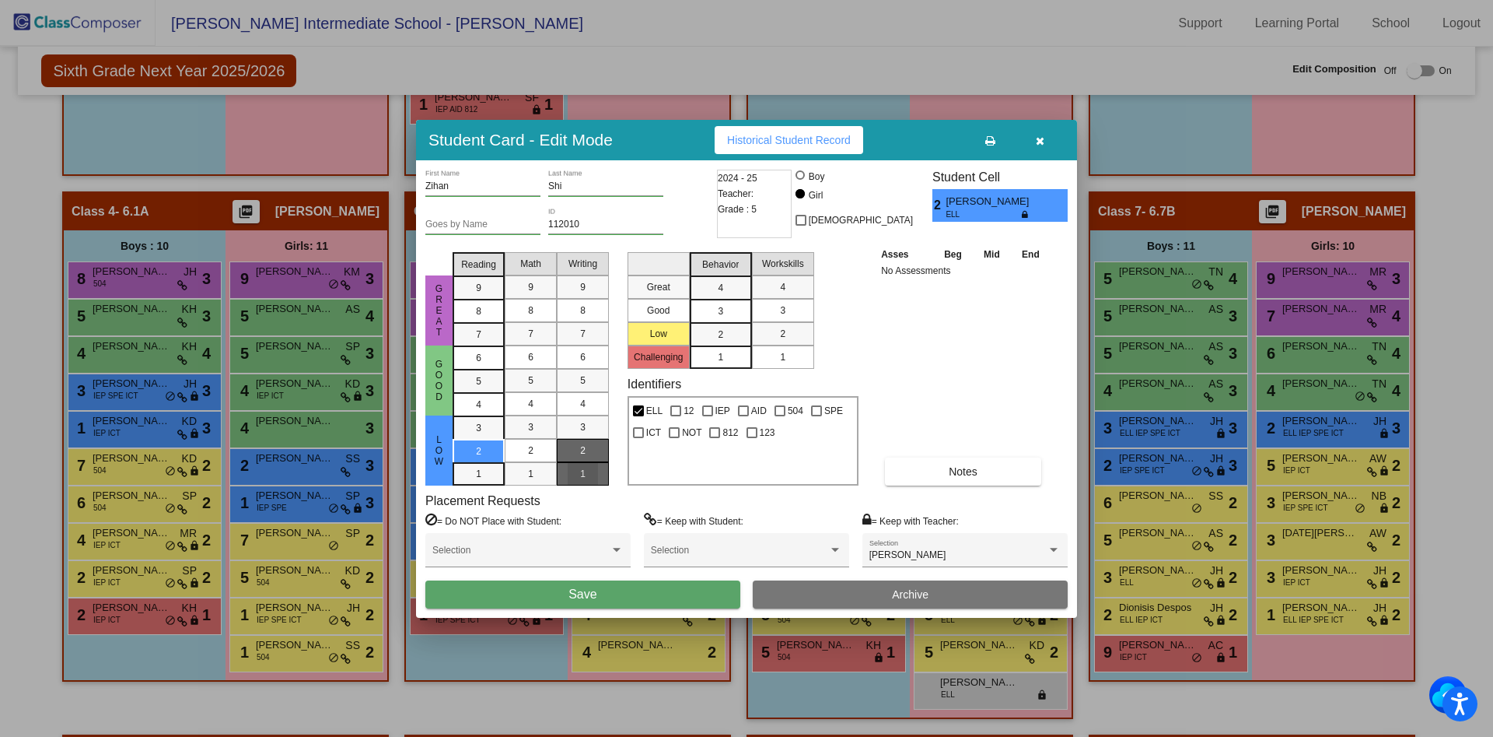
click at [582, 482] on div "1" at bounding box center [583, 473] width 30 height 23
click at [535, 408] on div "4" at bounding box center [531, 403] width 30 height 23
click at [721, 299] on div "3" at bounding box center [720, 287] width 30 height 23
click at [772, 316] on div "3" at bounding box center [783, 310] width 30 height 23
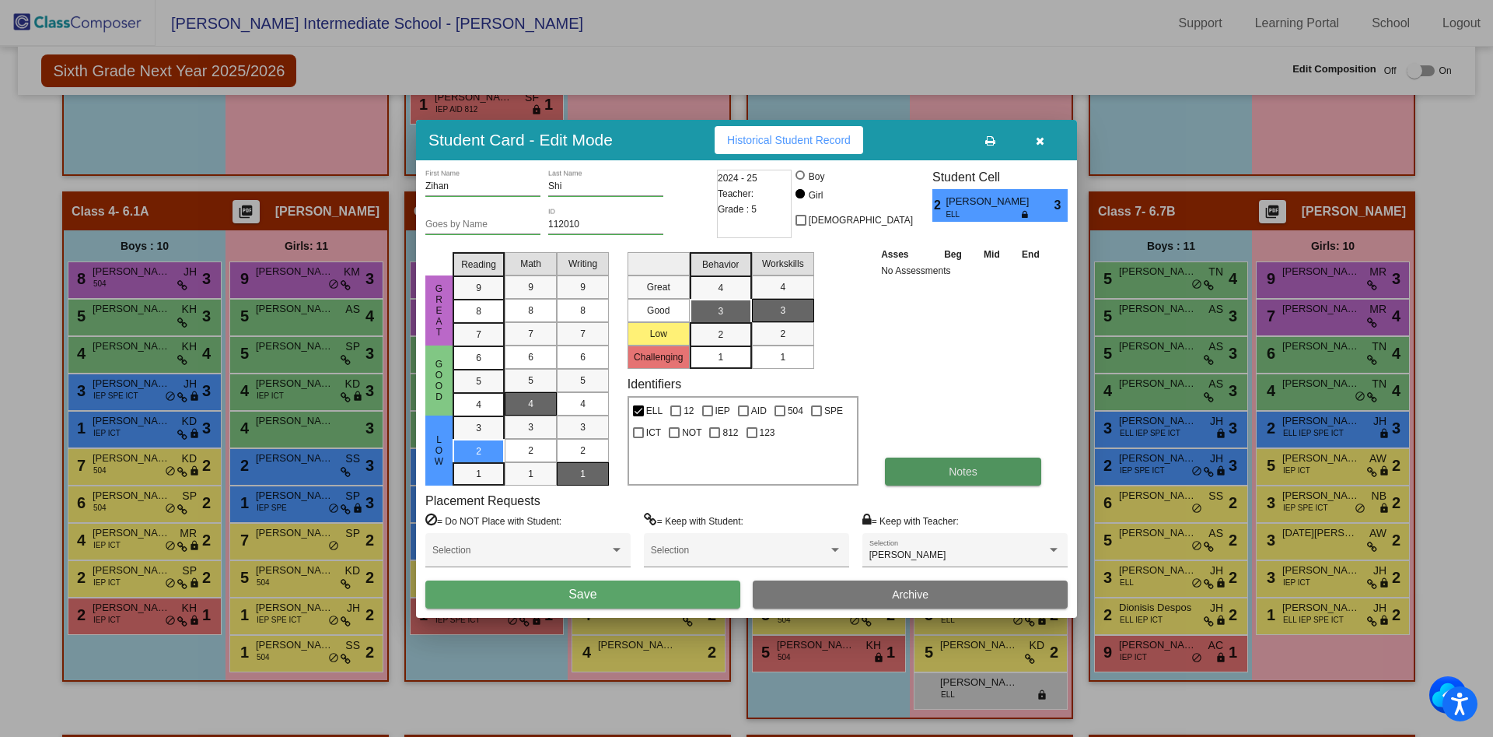
click at [957, 478] on button "Notes" at bounding box center [963, 471] width 156 height 28
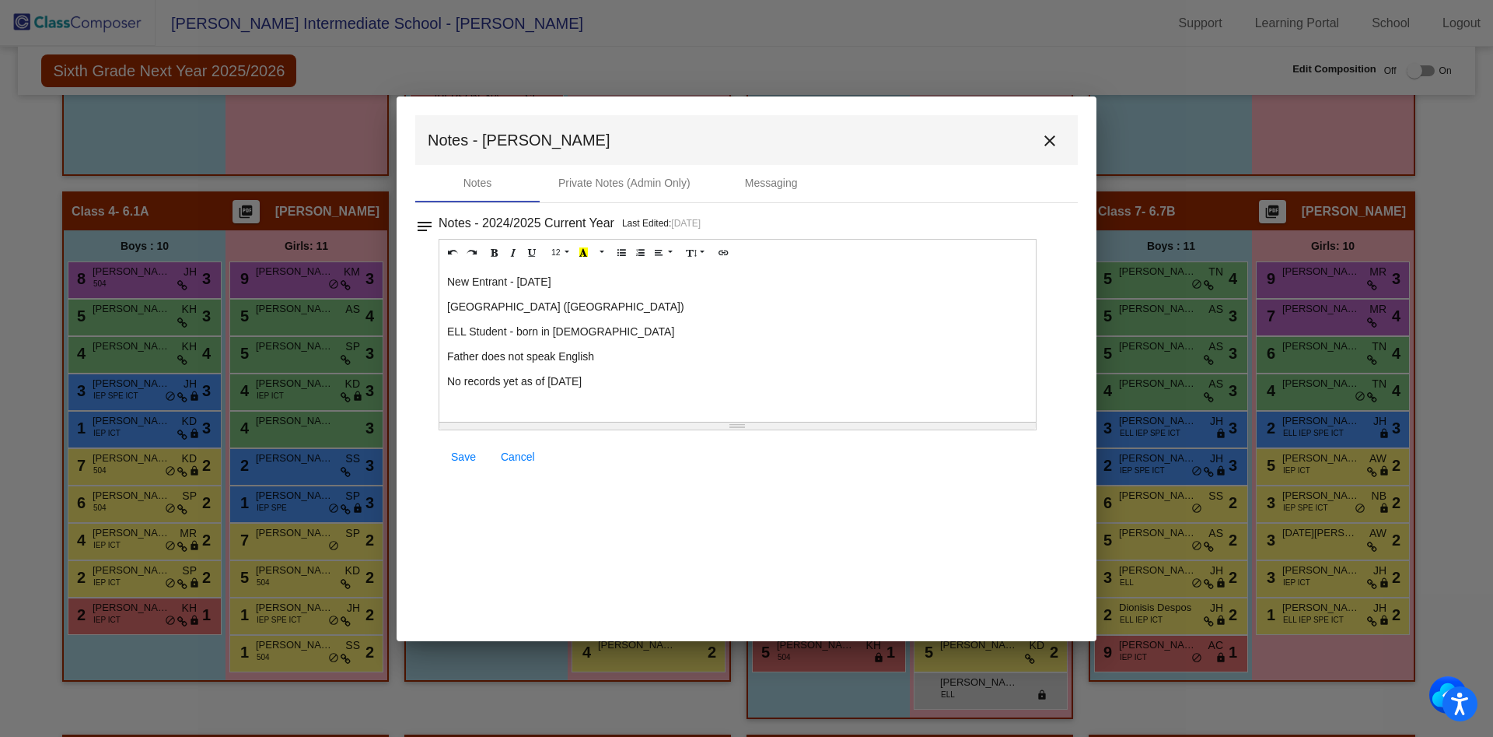
click at [594, 377] on p "No records yet as of [DATE]" at bounding box center [737, 381] width 581 height 16
click at [462, 453] on span "Save" at bounding box center [463, 456] width 25 height 12
click at [631, 406] on p "Recommended AIS ELA screening" at bounding box center [737, 406] width 581 height 16
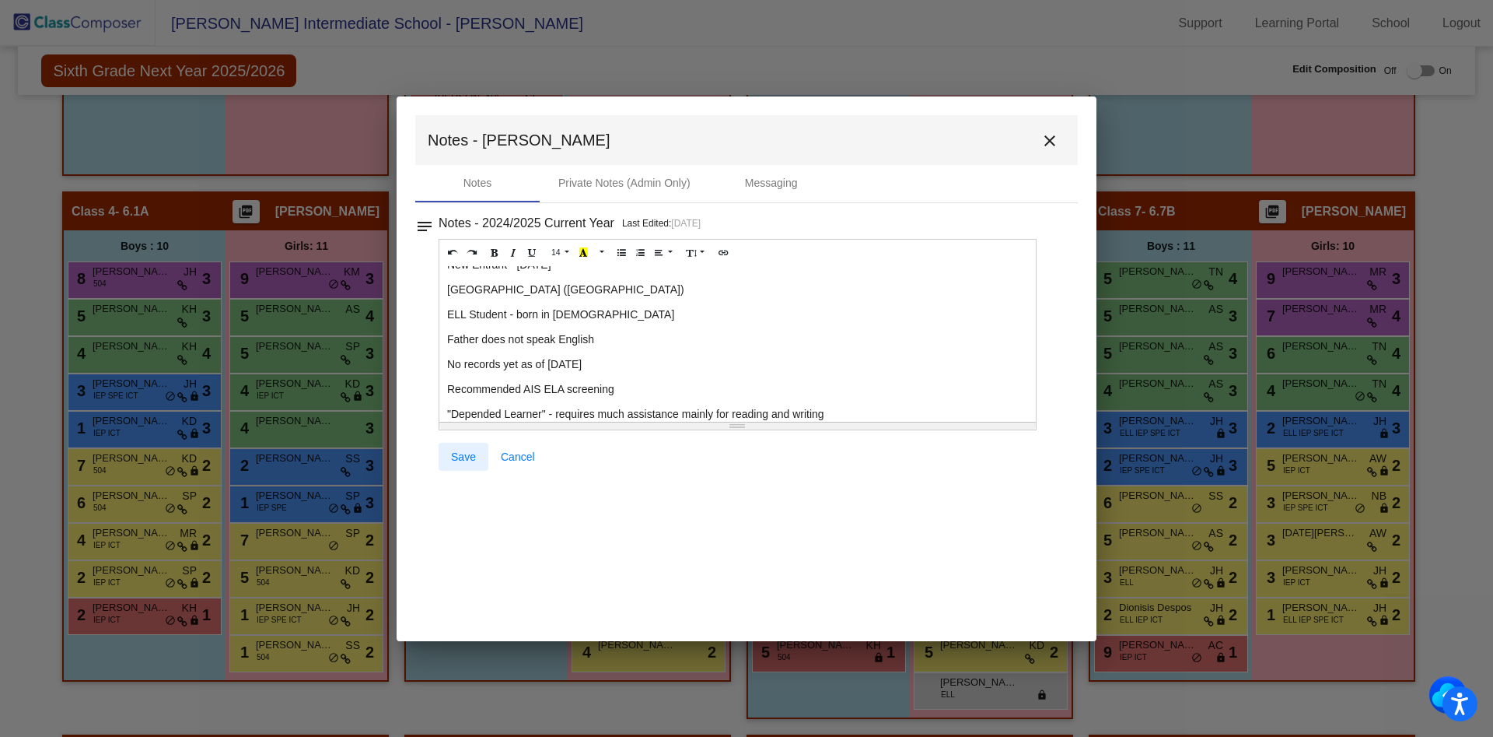
click at [460, 454] on span "Save" at bounding box center [463, 456] width 25 height 12
click at [458, 460] on span "Save" at bounding box center [463, 456] width 25 height 12
click at [1047, 145] on mat-icon "close" at bounding box center [1050, 140] width 19 height 19
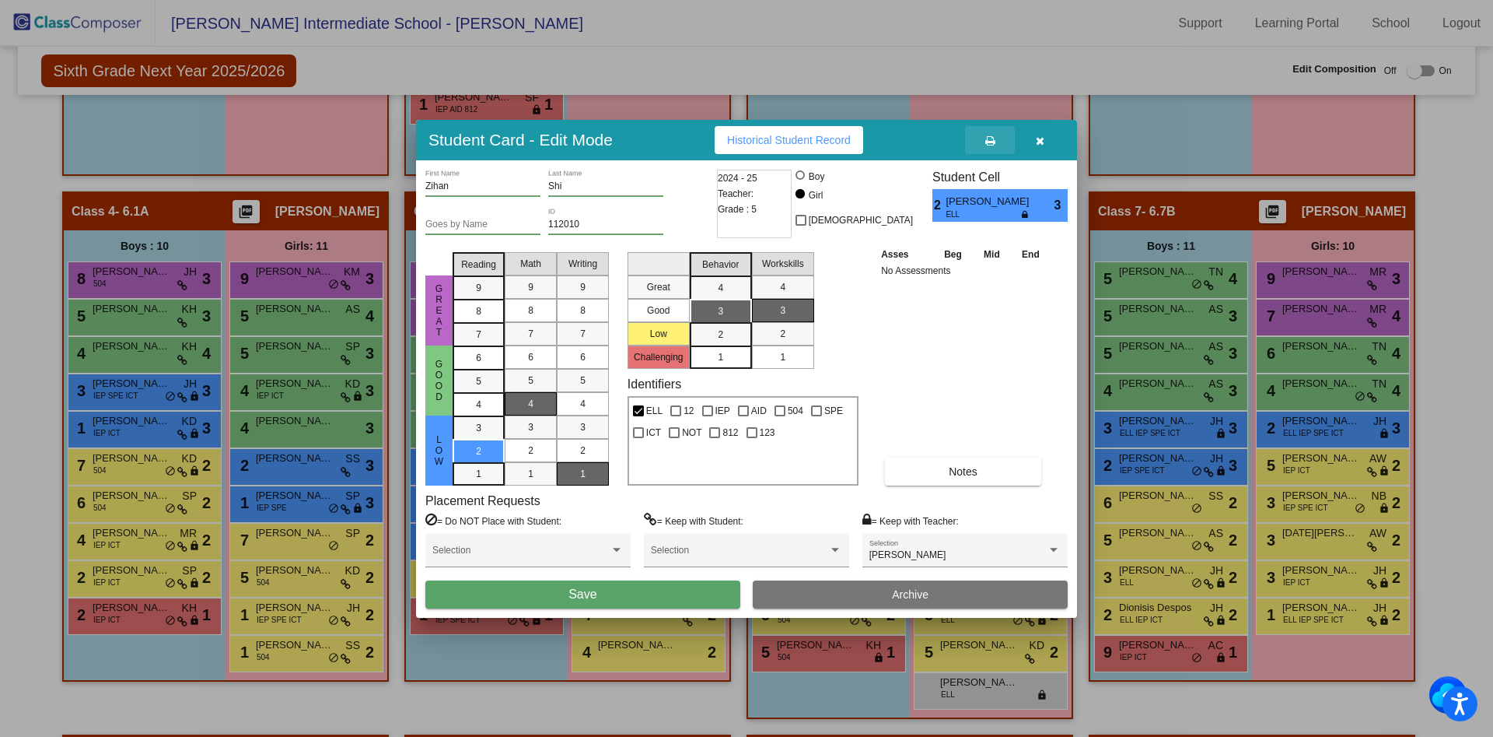
click at [984, 144] on button at bounding box center [990, 140] width 50 height 28
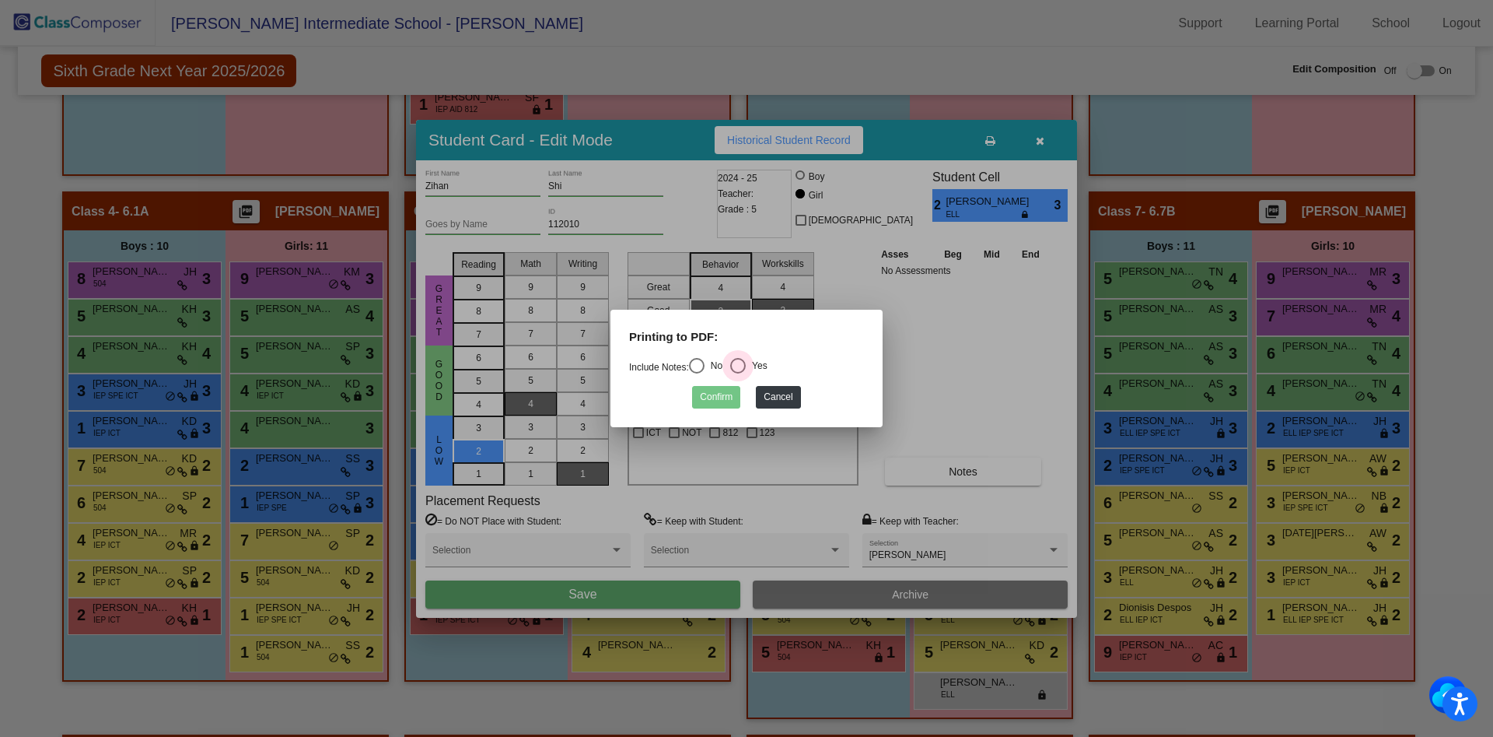
click at [746, 366] on div "Select an option" at bounding box center [738, 366] width 16 height 16
click at [738, 373] on input "Yes" at bounding box center [737, 373] width 1 height 1
radio input "true"
click at [710, 397] on button "Confirm" at bounding box center [716, 397] width 48 height 23
